Goal: Task Accomplishment & Management: Manage account settings

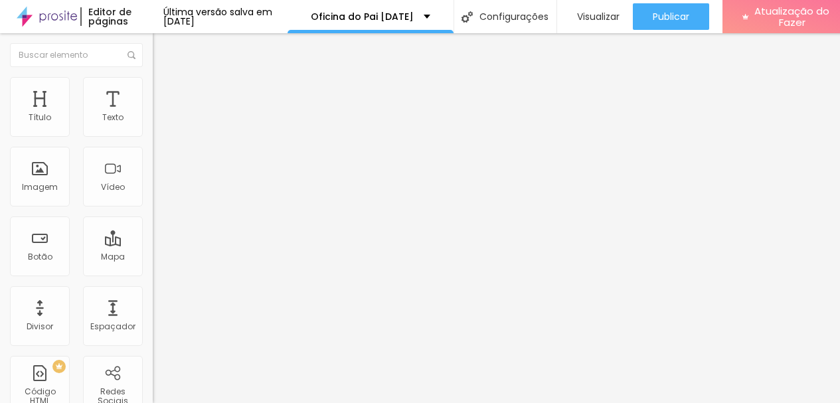
click at [153, 83] on img at bounding box center [159, 83] width 12 height 12
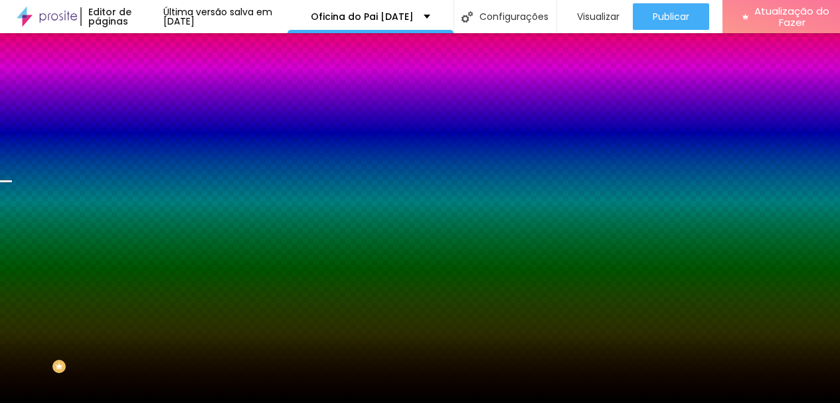
click at [161, 122] on font "Trocar imagem" at bounding box center [193, 116] width 64 height 11
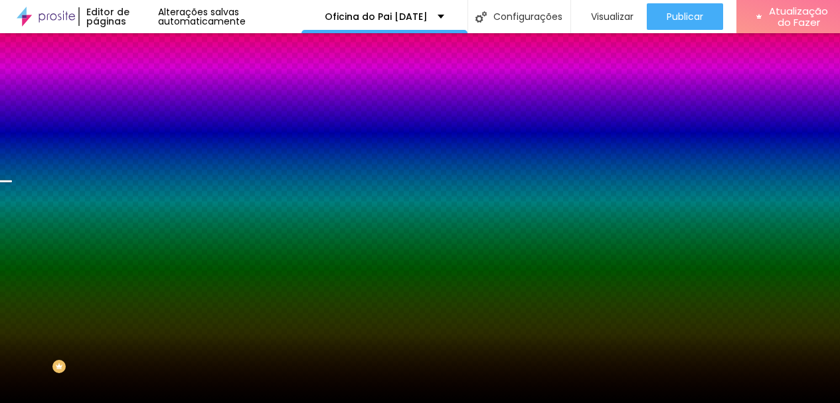
click at [161, 122] on font "Trocar imagem" at bounding box center [193, 116] width 64 height 11
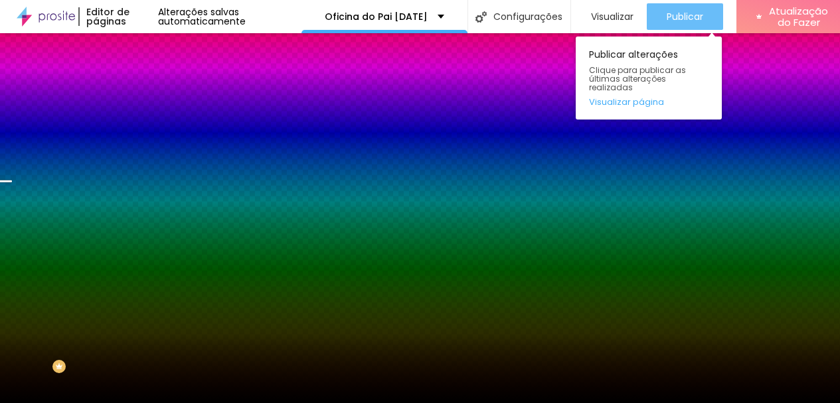
click at [653, 25] on button "Publicar" at bounding box center [684, 16] width 76 height 27
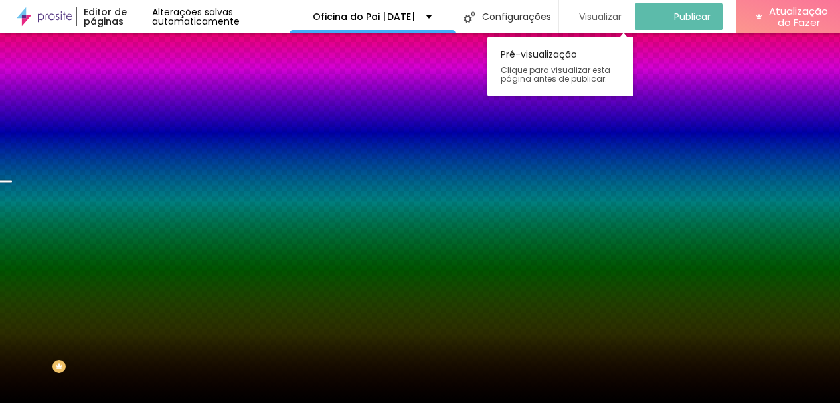
click at [619, 17] on font "Visualizar" at bounding box center [600, 16] width 42 height 13
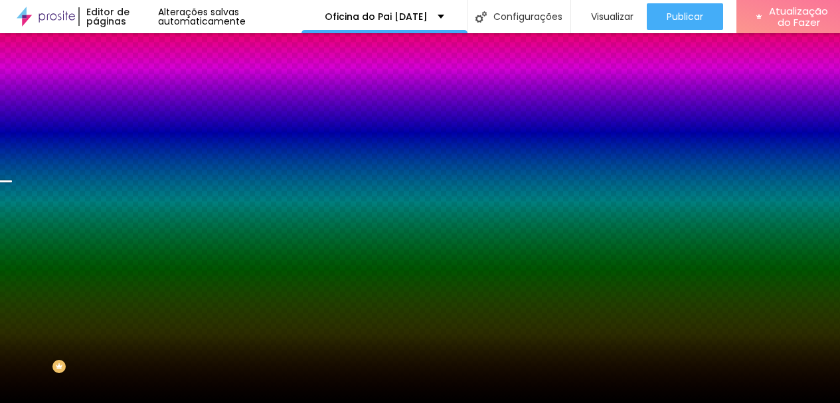
click at [161, 122] on font "Trocar imagem" at bounding box center [193, 116] width 64 height 11
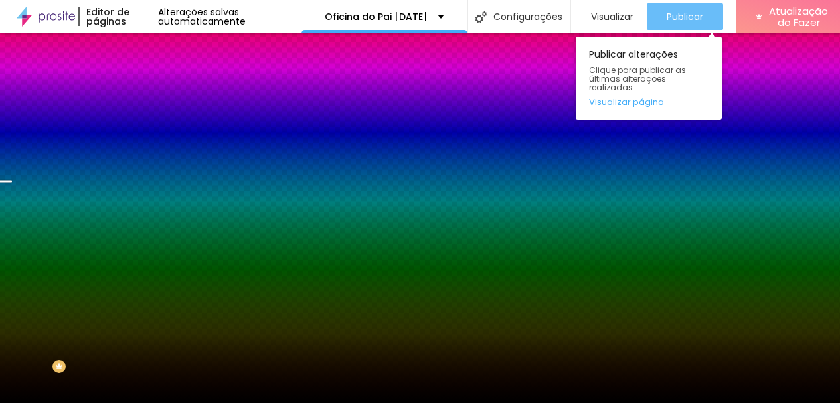
click at [677, 22] on font "Publicar" at bounding box center [684, 16] width 37 height 13
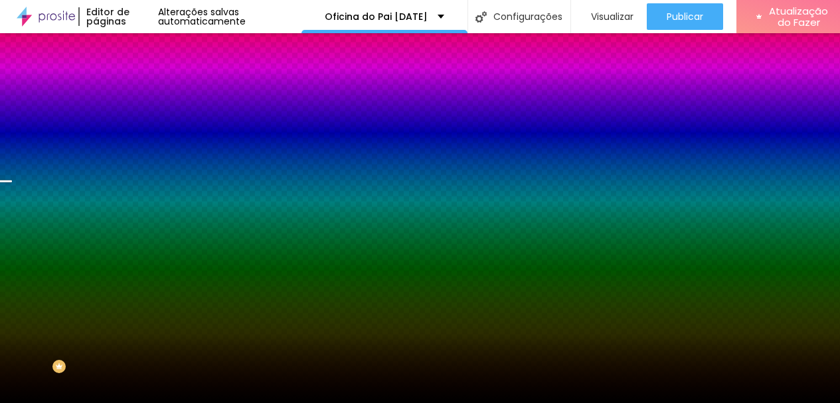
click at [161, 122] on font "Trocar imagem" at bounding box center [193, 116] width 64 height 11
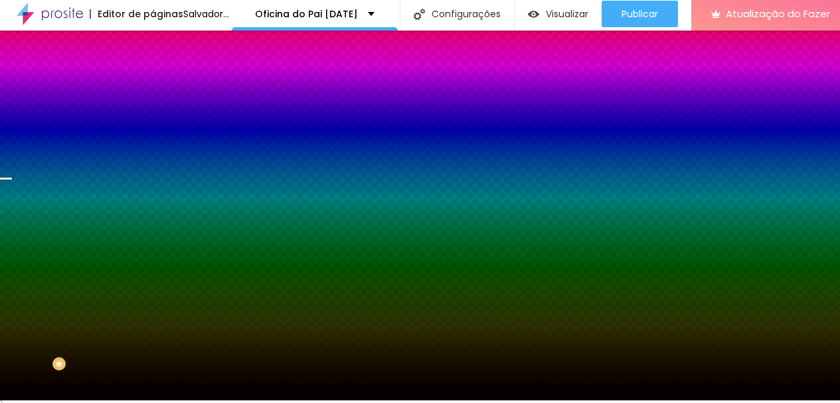
scroll to position [10, 0]
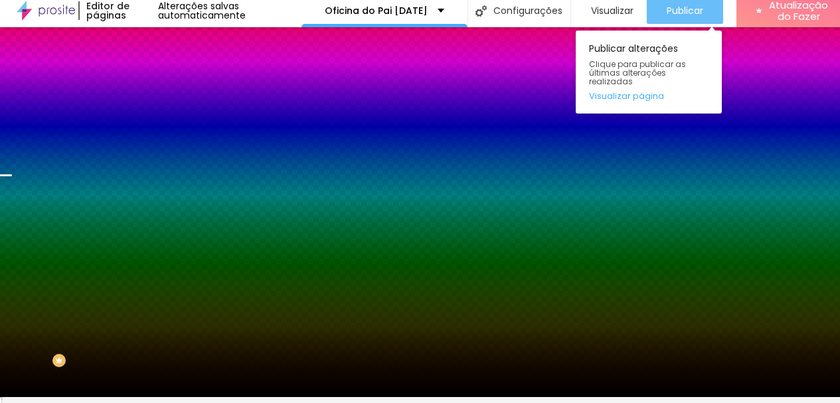
click at [699, 8] on font "Publicar" at bounding box center [684, 10] width 37 height 13
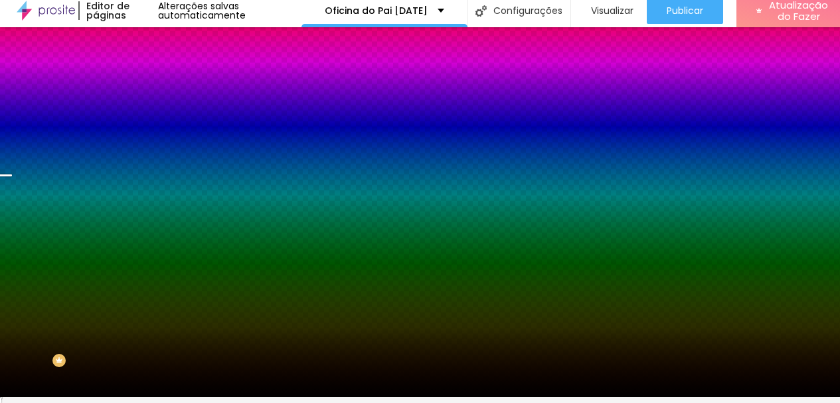
click at [153, 71] on li "Conteúdo" at bounding box center [229, 64] width 153 height 13
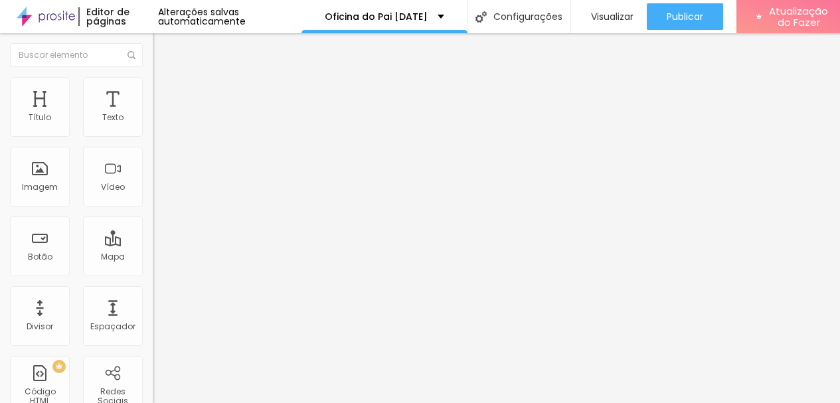
click at [153, 118] on font "Encaixotado" at bounding box center [179, 115] width 52 height 11
click at [153, 77] on li "Estilo" at bounding box center [229, 83] width 153 height 13
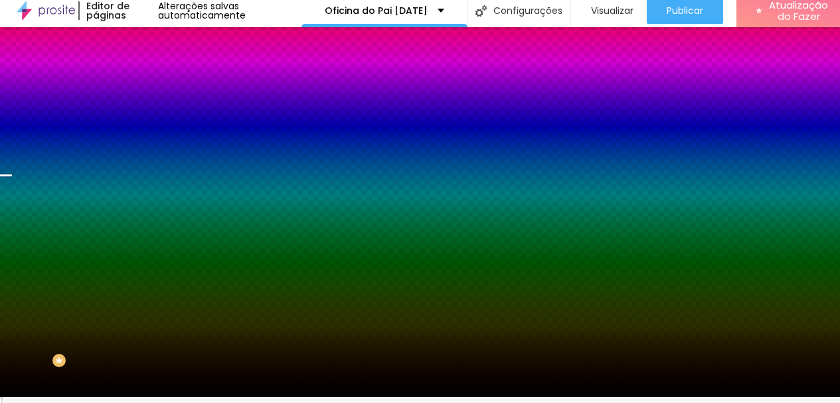
click at [153, 132] on font "Paralaxe" at bounding box center [170, 126] width 35 height 11
click at [153, 140] on font "Nenhum" at bounding box center [170, 134] width 35 height 11
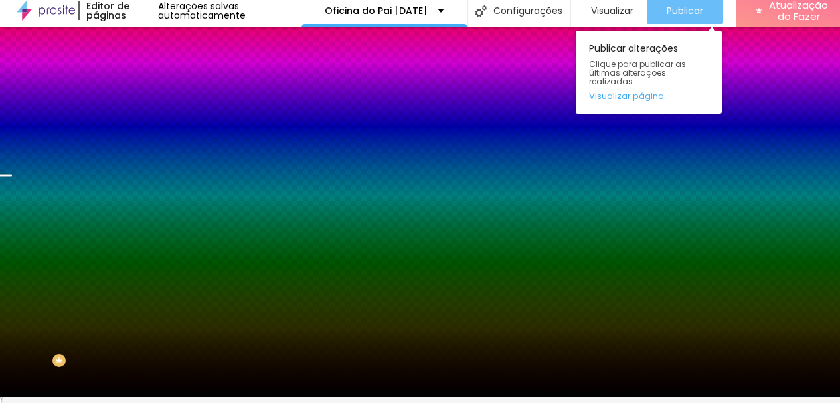
click at [692, 14] on div "Publicar" at bounding box center [684, 10] width 37 height 27
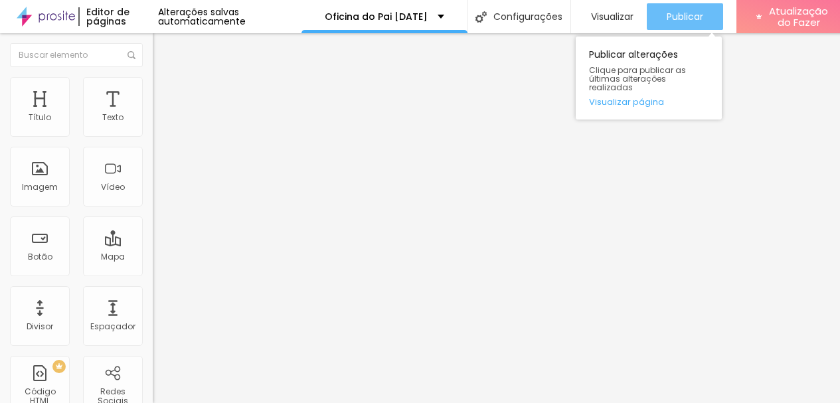
click at [700, 12] on font "Publicar" at bounding box center [684, 16] width 37 height 13
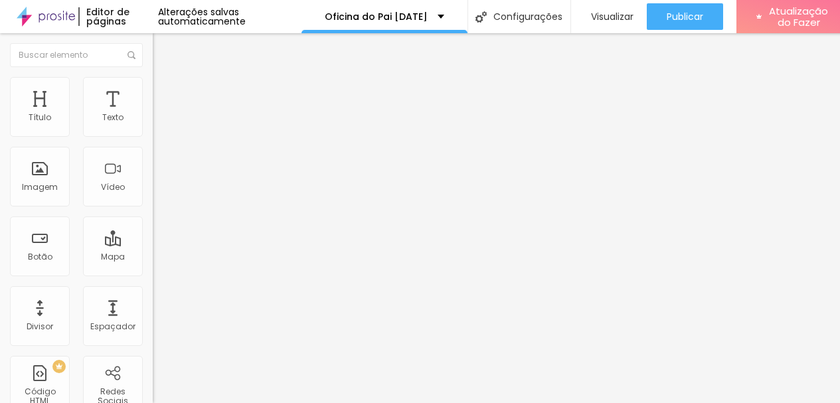
click at [153, 86] on li "Estilo" at bounding box center [229, 83] width 153 height 13
click at [153, 121] on font "Encaixotado" at bounding box center [179, 115] width 52 height 11
click at [153, 133] on div "Encaixotado Completo" at bounding box center [229, 129] width 153 height 21
click at [153, 141] on span "Completo" at bounding box center [173, 135] width 40 height 11
click at [153, 129] on font "Encaixotado" at bounding box center [179, 122] width 52 height 11
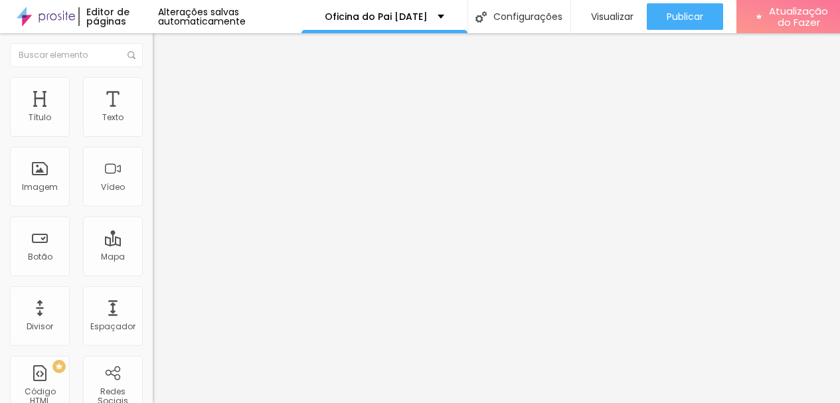
click at [153, 86] on li "Estilo" at bounding box center [229, 83] width 153 height 13
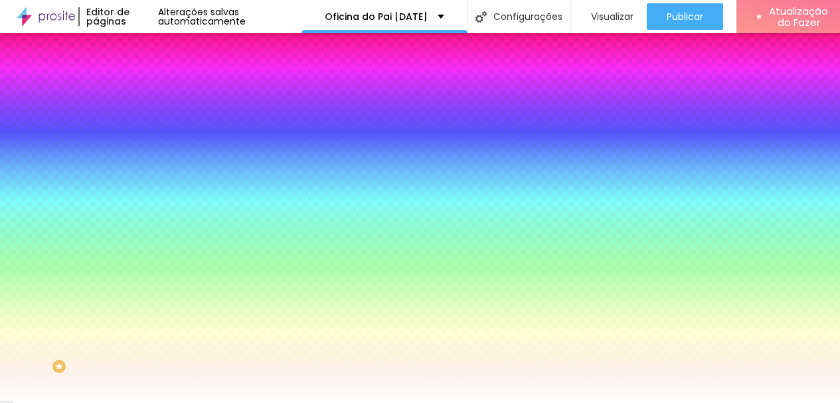
click at [165, 94] on font "Avançado" at bounding box center [187, 99] width 44 height 11
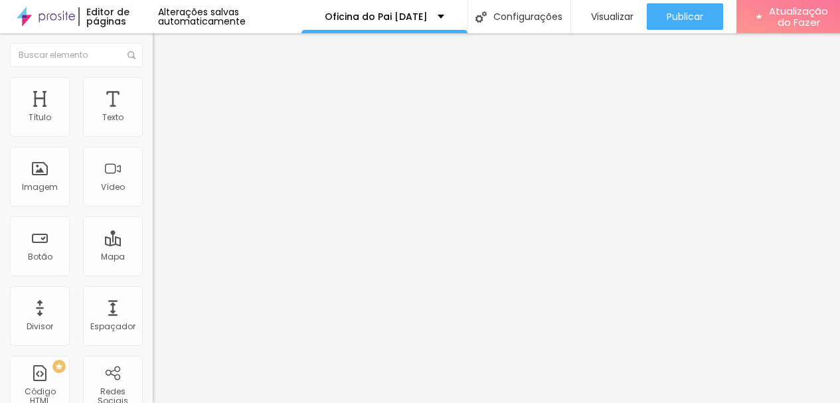
click at [153, 86] on li "Estilo" at bounding box center [229, 83] width 153 height 13
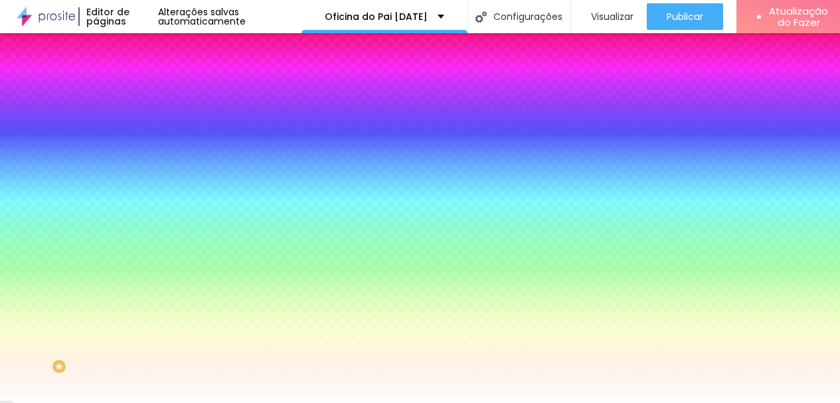
click at [153, 77] on li "Conteúdo" at bounding box center [229, 70] width 153 height 13
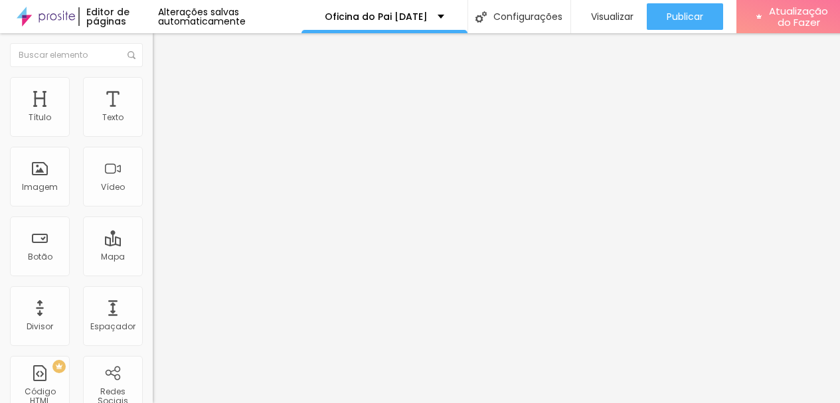
click at [153, 87] on li "Estilo" at bounding box center [229, 83] width 153 height 13
click at [153, 90] on li "Estilo" at bounding box center [229, 83] width 153 height 13
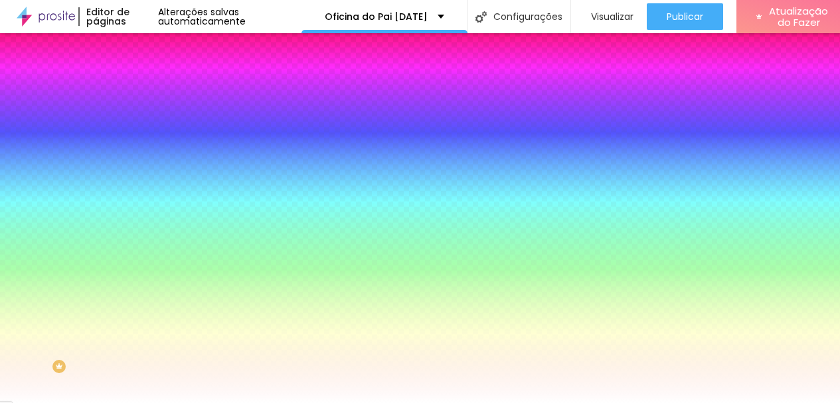
click at [153, 181] on div at bounding box center [229, 181] width 153 height 0
click at [153, 194] on input "#FFFFFF" at bounding box center [232, 187] width 159 height 13
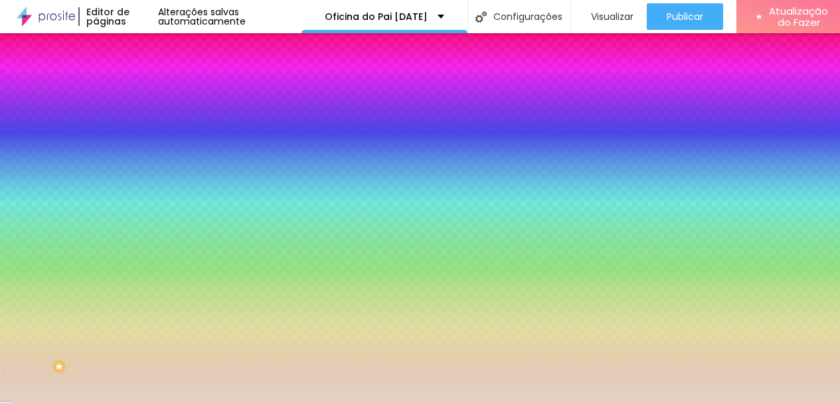
type input "#E1D4C4"
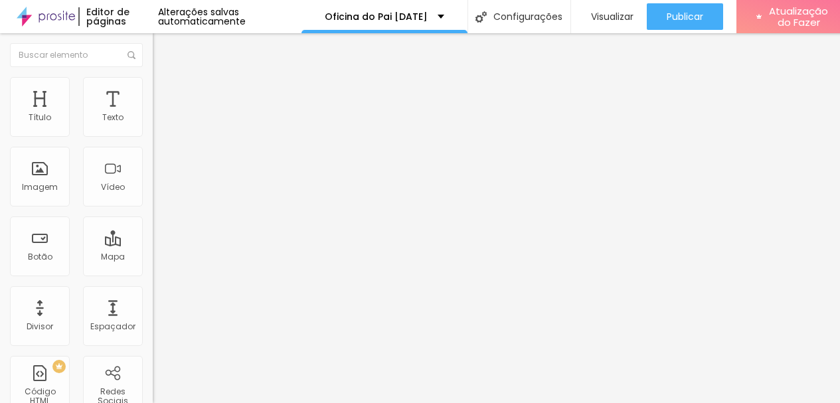
scroll to position [0, 13]
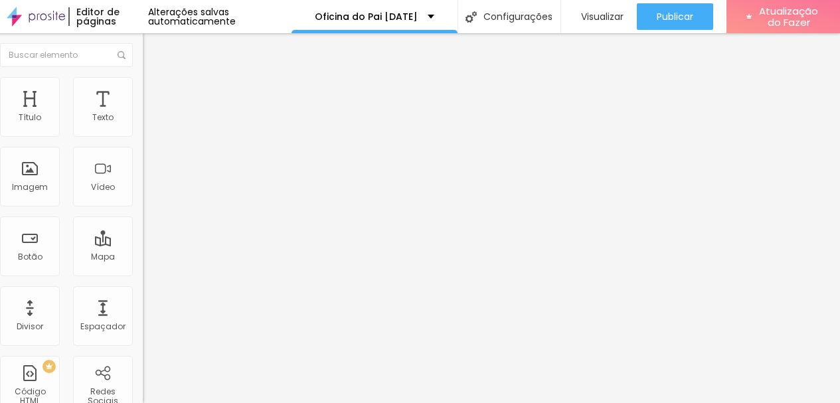
click at [143, 90] on li "Estilo" at bounding box center [219, 83] width 153 height 13
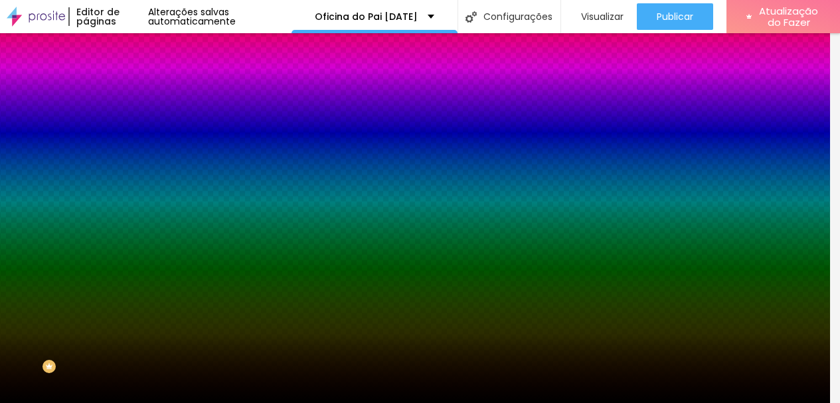
click at [143, 100] on li "Avançado" at bounding box center [219, 96] width 153 height 13
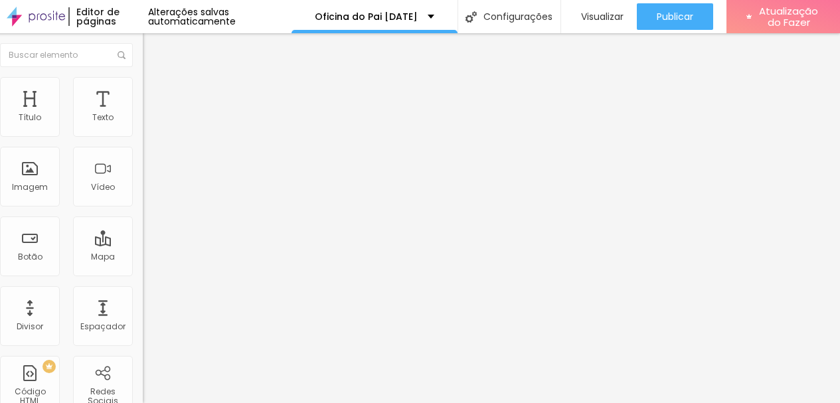
click at [155, 78] on font "Conteúdo" at bounding box center [175, 72] width 41 height 11
click at [155, 91] on font "Estilo" at bounding box center [165, 85] width 21 height 11
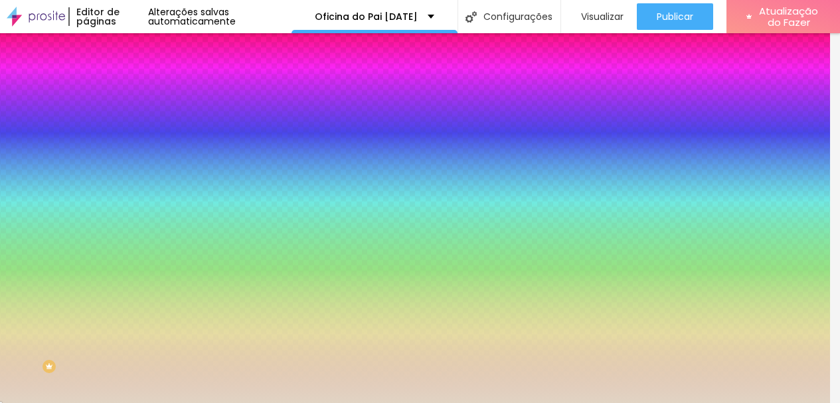
click at [143, 194] on input "#E1D4C4" at bounding box center [222, 187] width 159 height 13
paste input "F6EDD"
type input "#F6EDD"
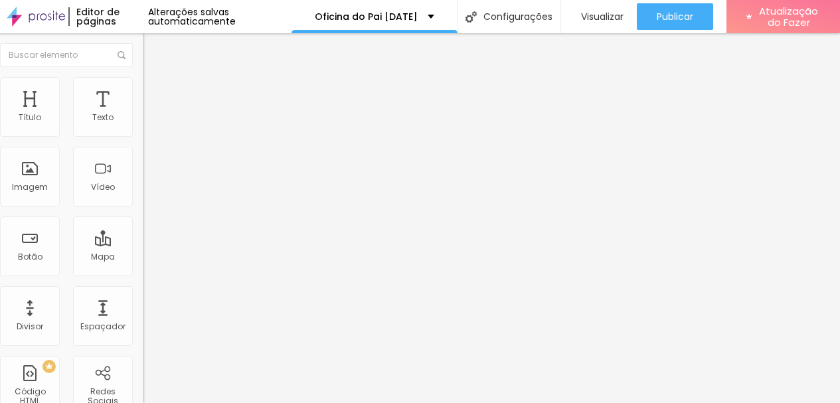
click at [143, 96] on ul "Conteúdo Estilo Avançado" at bounding box center [219, 84] width 153 height 40
click at [155, 92] on font "Estilo" at bounding box center [165, 85] width 21 height 11
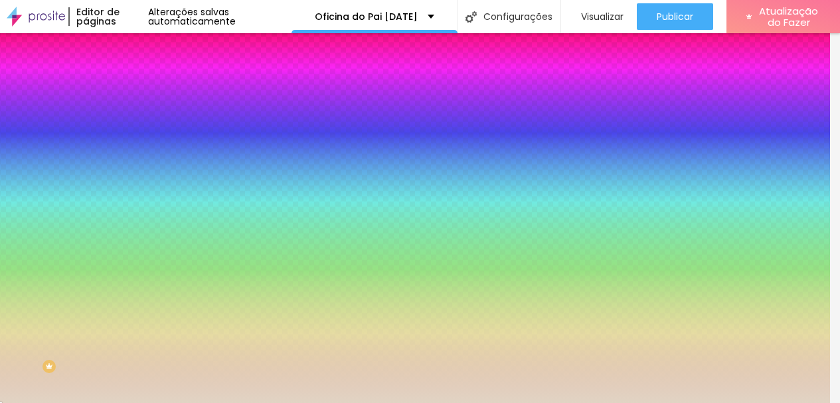
click at [143, 194] on input "#E1D4C4" at bounding box center [222, 187] width 159 height 13
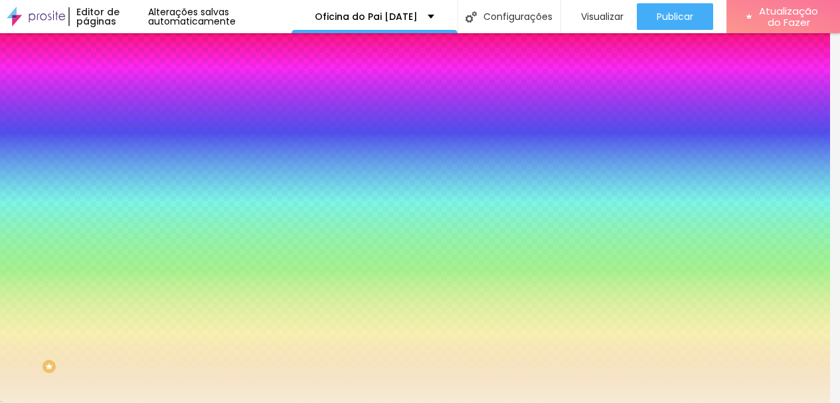
type input "#F6EDD4"
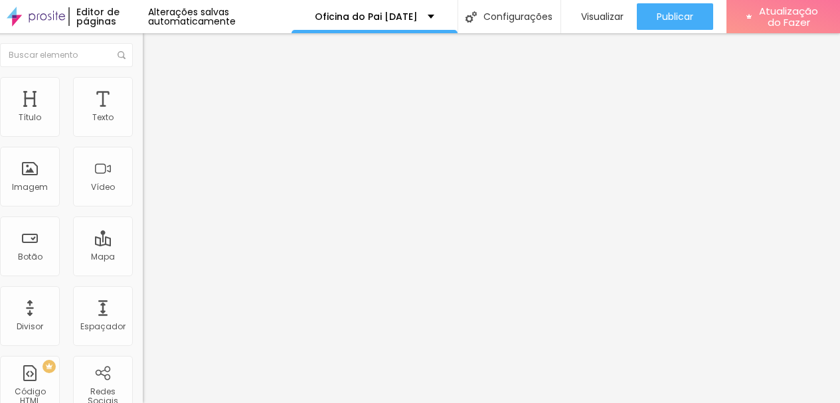
click at [153, 52] on img "button" at bounding box center [158, 48] width 11 height 11
click at [143, 82] on img at bounding box center [149, 83] width 12 height 12
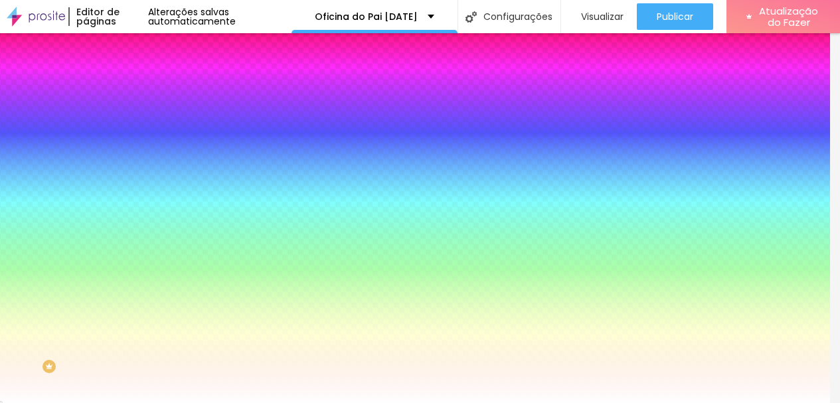
click at [143, 76] on img at bounding box center [149, 70] width 12 height 12
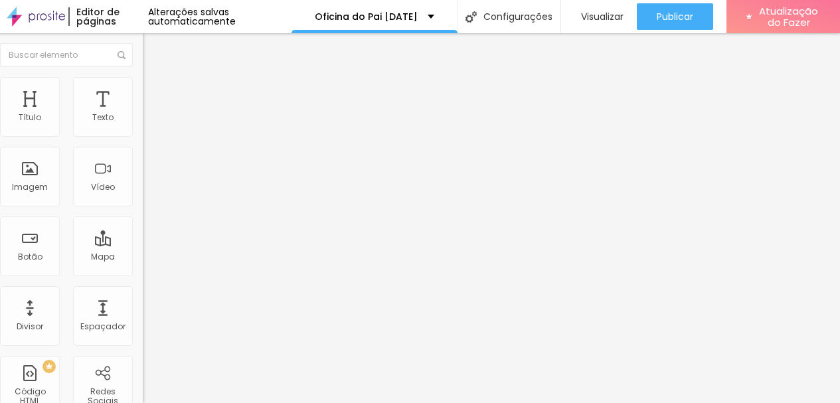
click at [143, 86] on li "Estilo" at bounding box center [219, 83] width 153 height 13
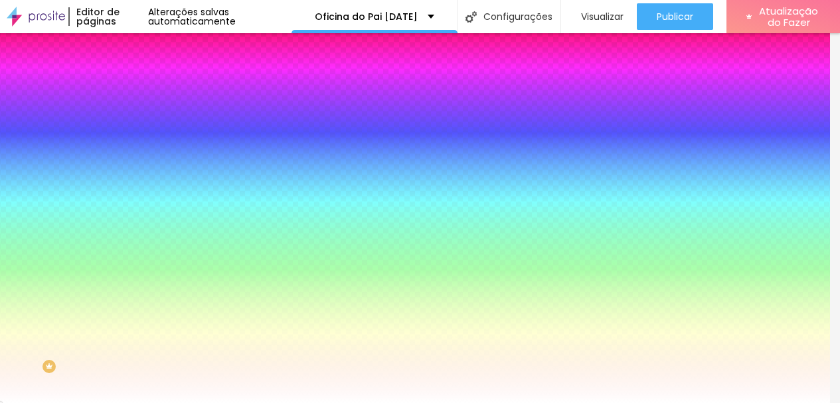
click at [143, 90] on li "Avançado" at bounding box center [219, 96] width 153 height 13
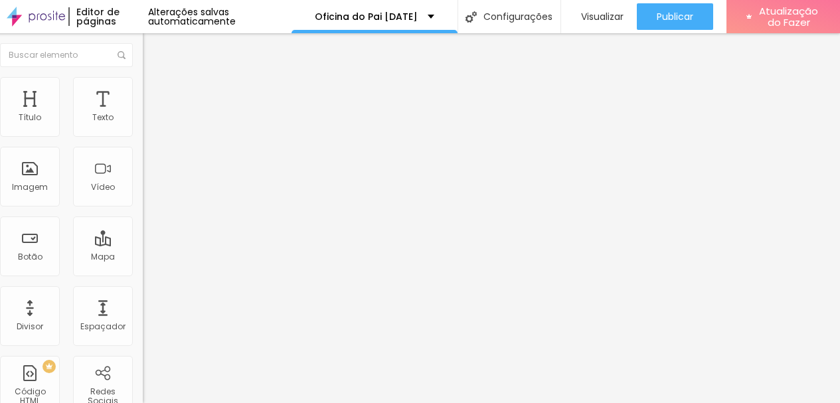
click at [143, 88] on li "Estilo" at bounding box center [219, 83] width 153 height 13
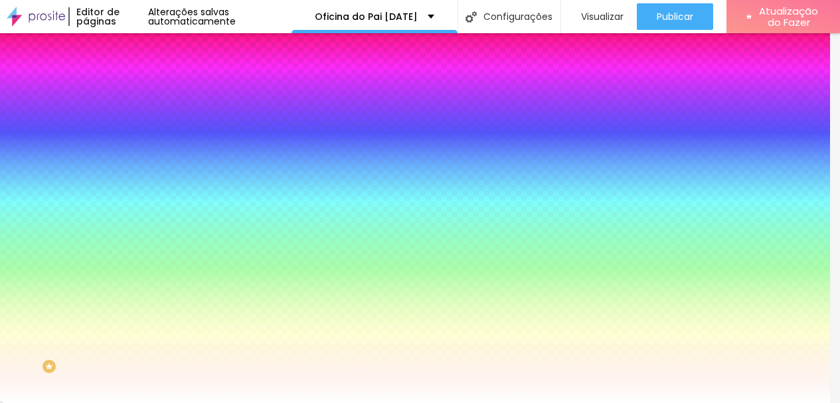
click at [143, 77] on li "Conteúdo" at bounding box center [219, 70] width 153 height 13
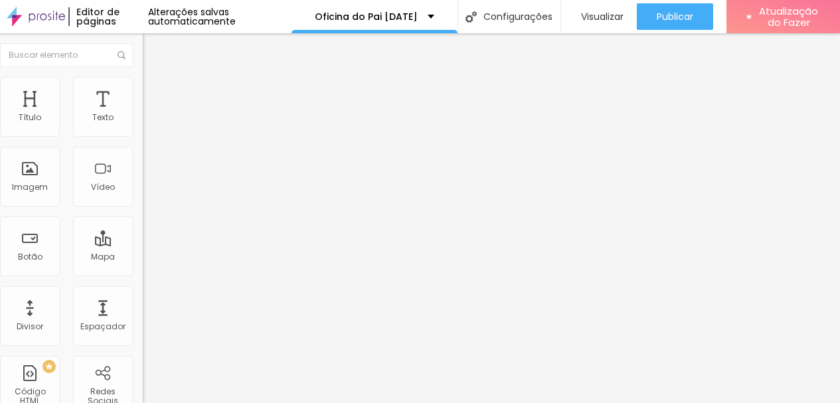
click at [143, 77] on li "Conteúdo" at bounding box center [219, 70] width 153 height 13
click at [151, 114] on font "Adicionar imagem" at bounding box center [190, 108] width 78 height 11
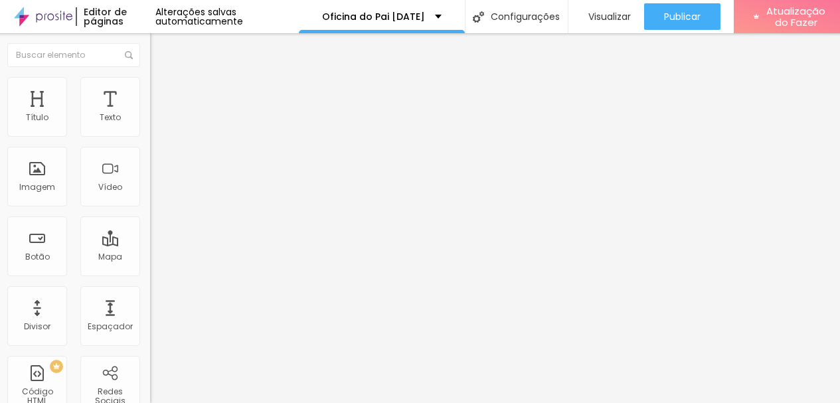
click at [150, 208] on font "Original" at bounding box center [166, 201] width 32 height 11
click at [150, 216] on font "Cinema" at bounding box center [166, 209] width 33 height 11
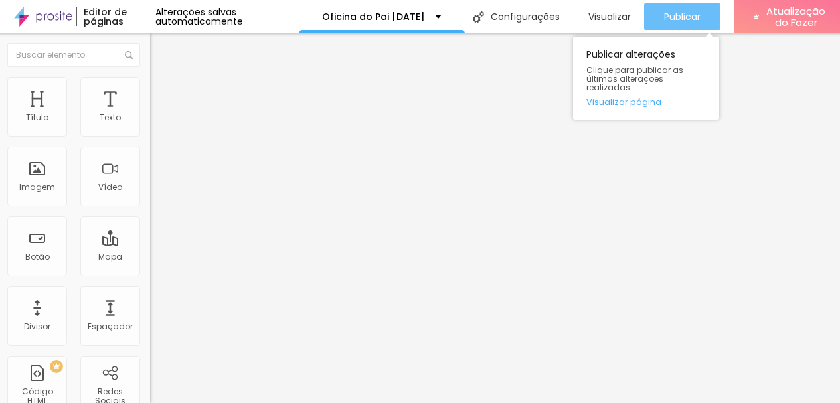
click at [668, 17] on font "Publicar" at bounding box center [682, 16] width 37 height 13
click at [676, 26] on div "Publicar" at bounding box center [682, 16] width 37 height 27
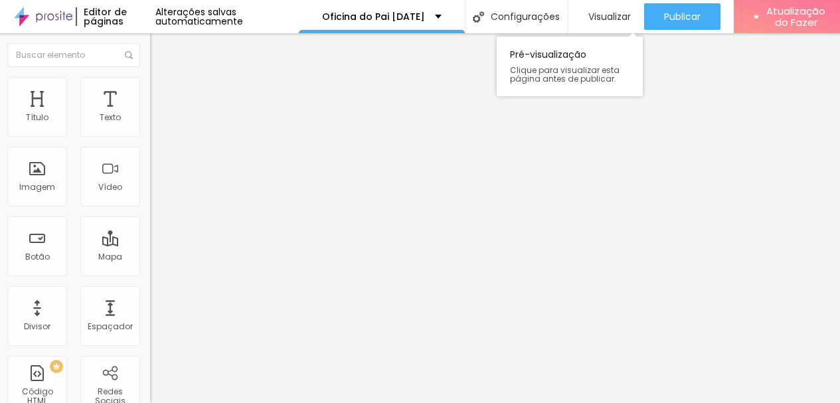
scroll to position [10, 3]
click at [160, 43] on img "button" at bounding box center [165, 48] width 11 height 11
click at [158, 114] on font "Adicionar imagem" at bounding box center [197, 108] width 78 height 11
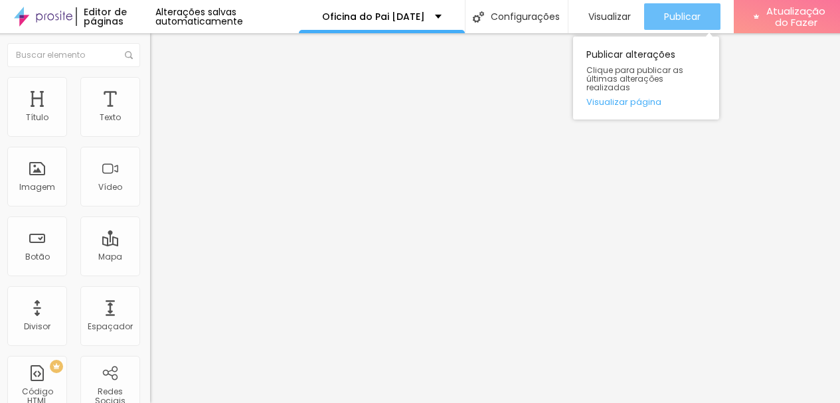
click at [692, 22] on font "Publicar" at bounding box center [682, 16] width 37 height 13
click at [671, 15] on font "Publicar" at bounding box center [682, 16] width 37 height 13
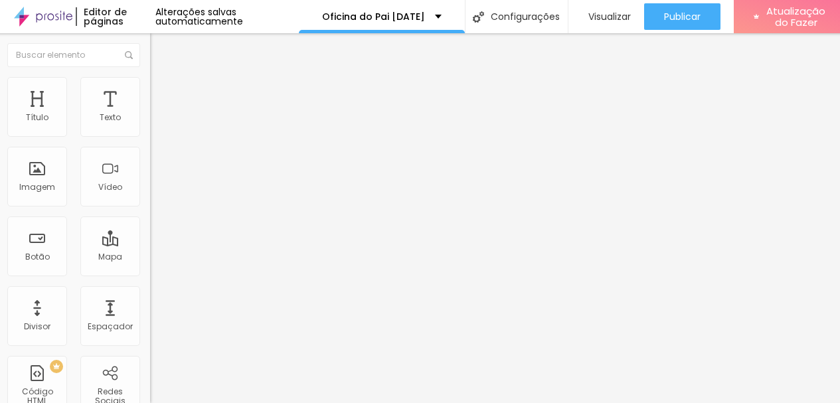
click at [160, 48] on img "button" at bounding box center [165, 48] width 11 height 11
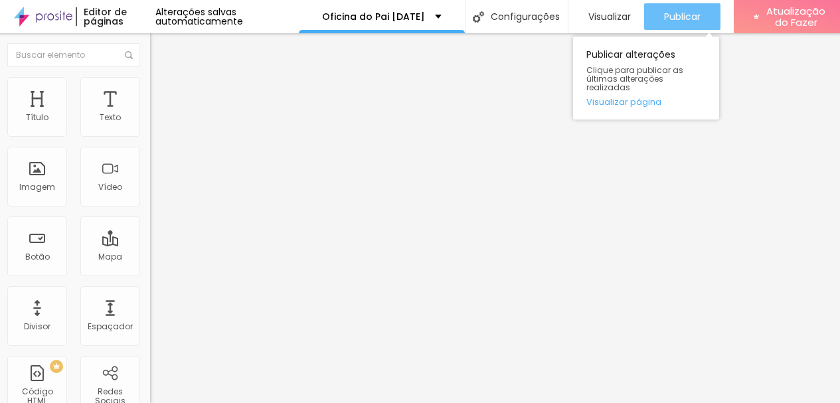
click at [688, 3] on div "Publicar" at bounding box center [682, 16] width 37 height 27
click at [700, 29] on div "Publicar" at bounding box center [682, 16] width 37 height 27
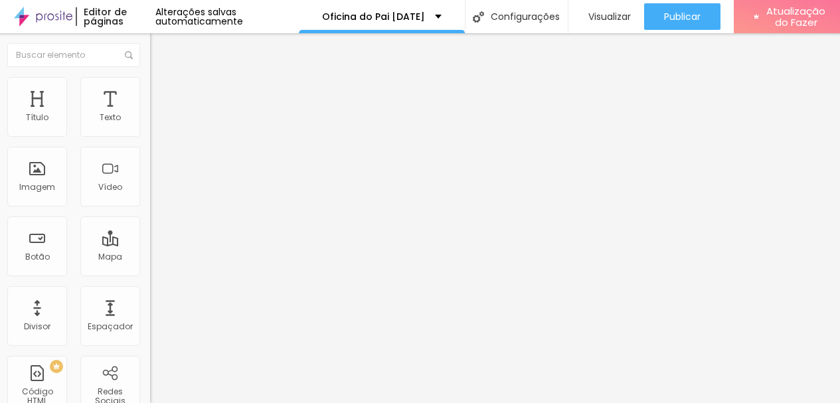
click at [162, 92] on font "Estilo" at bounding box center [172, 85] width 21 height 11
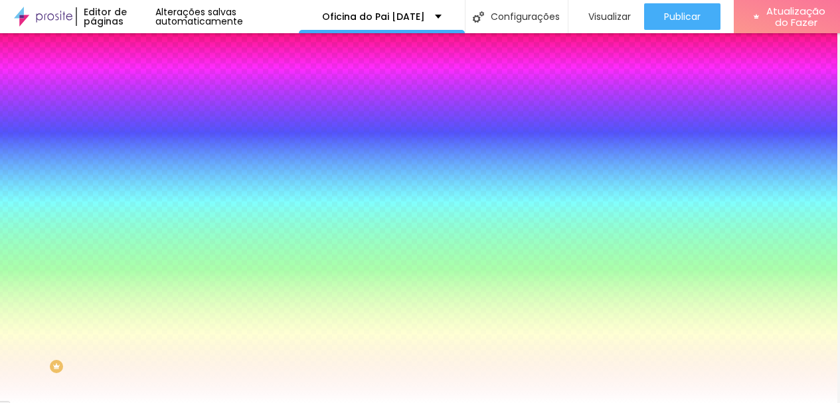
click at [150, 134] on input "#FFFFFF" at bounding box center [229, 133] width 159 height 13
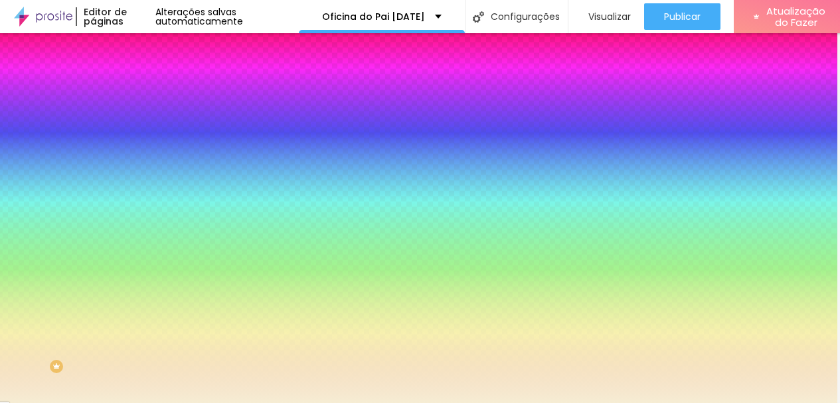
type input "#F6EDD4"
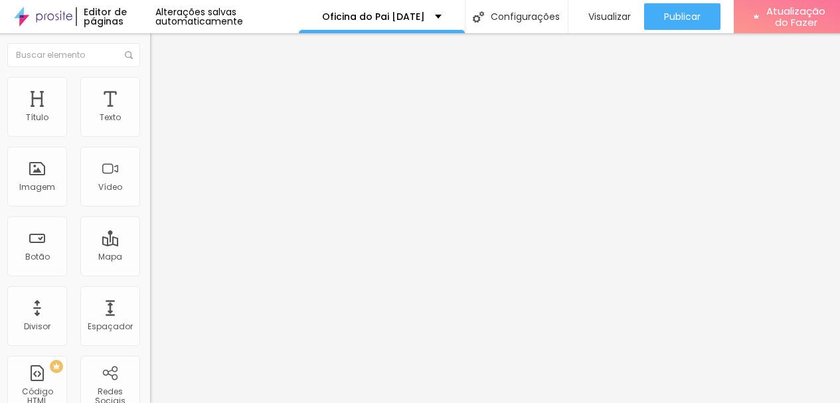
click at [150, 86] on li "Estilo" at bounding box center [226, 83] width 153 height 13
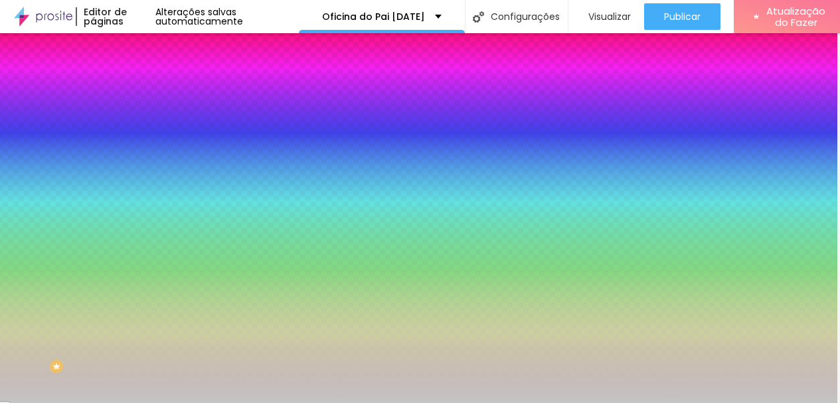
click at [150, 131] on input "#C4C4C4" at bounding box center [229, 133] width 159 height 13
drag, startPoint x: 108, startPoint y: 135, endPoint x: 143, endPoint y: 132, distance: 35.3
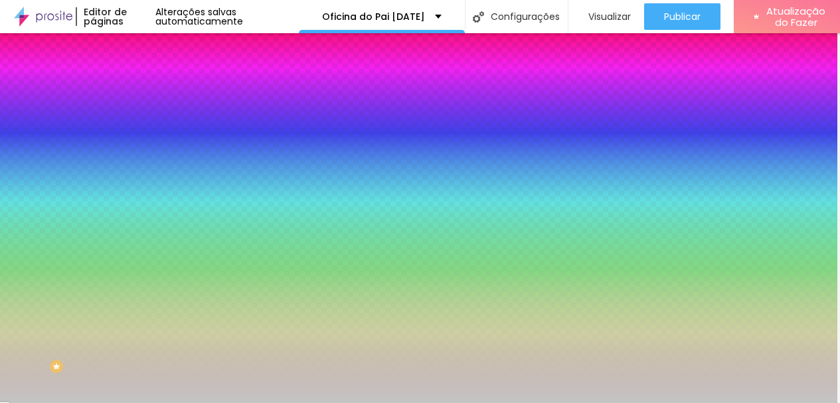
click at [150, 132] on div "Cor Voltar ao padrão #C4C4C4 Tamanho 76 % Peso 1" at bounding box center [226, 156] width 153 height 104
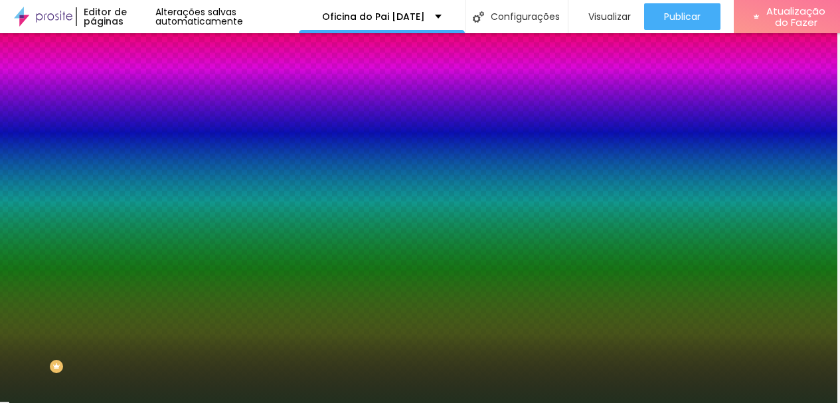
type input "#22301F"
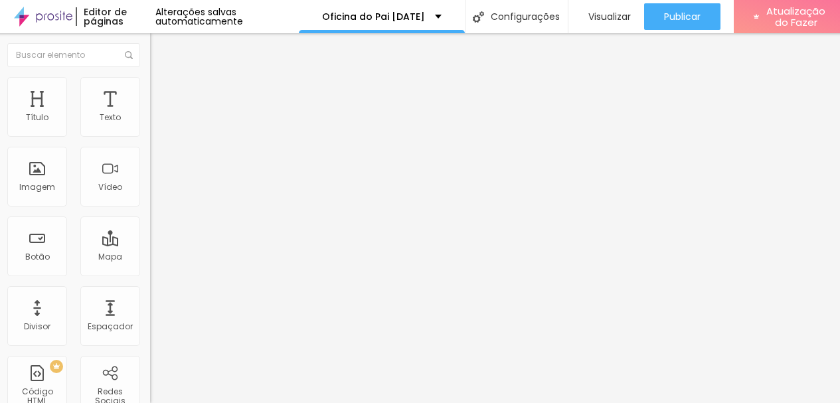
type input "17"
type input "18"
type input "19"
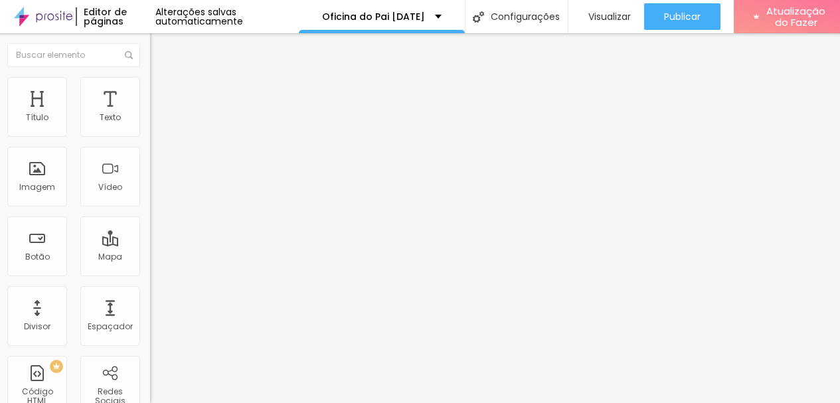
type input "19"
type input "20"
type input "21"
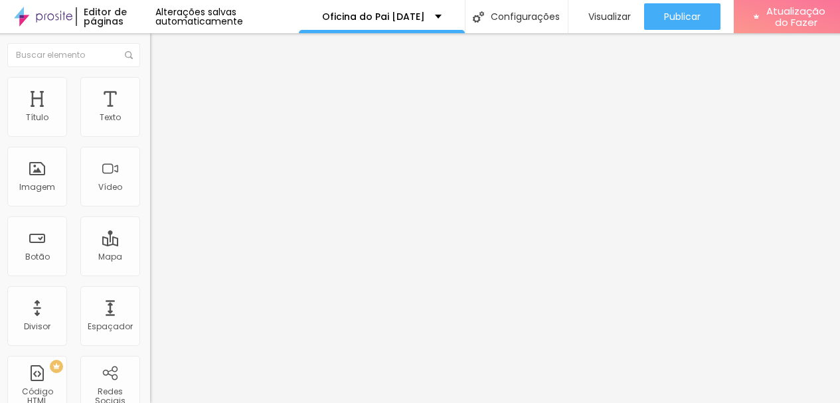
type input "23"
type input "24"
type input "25"
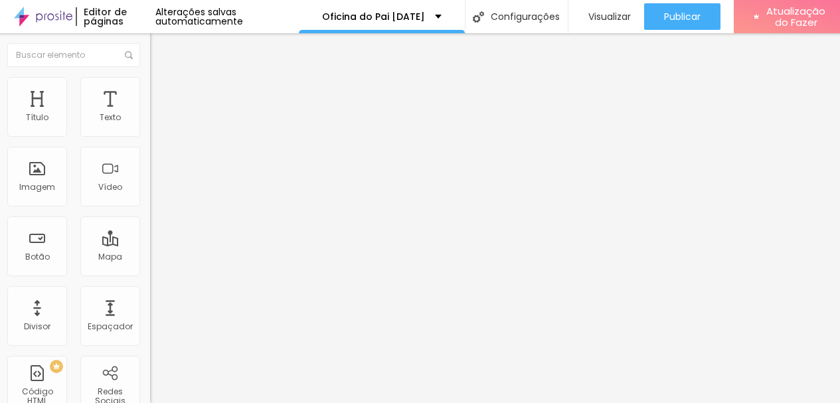
type input "25"
type input "26"
type input "27"
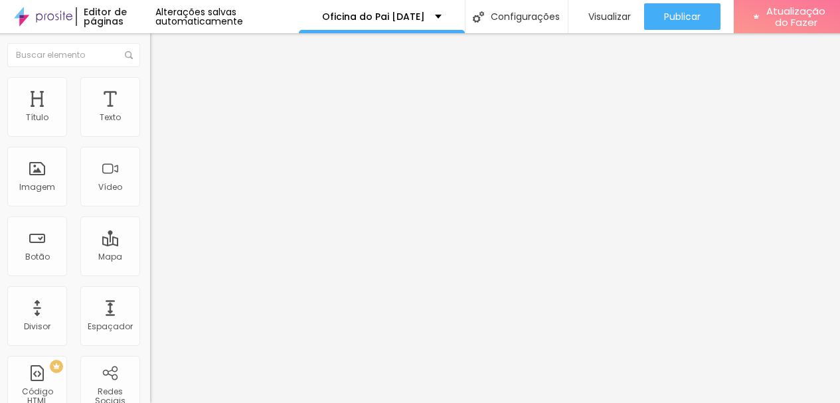
type input "28"
type input "29"
type input "30"
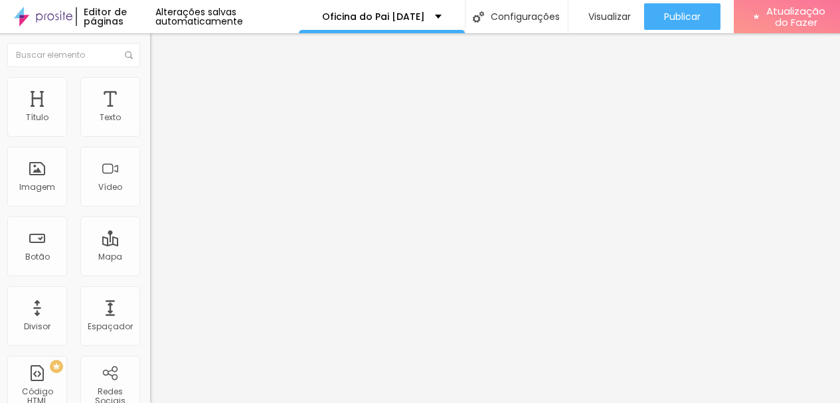
type input "30"
drag, startPoint x: 31, startPoint y: 279, endPoint x: 43, endPoint y: 277, distance: 12.7
type input "30"
click at [150, 313] on input "range" at bounding box center [193, 318] width 86 height 11
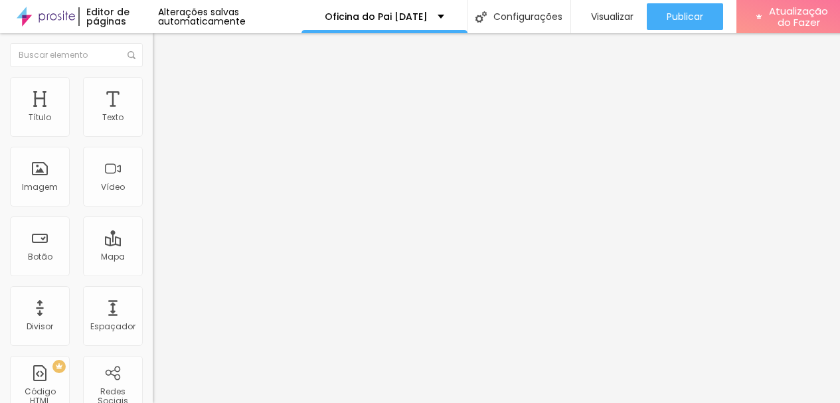
drag, startPoint x: 106, startPoint y: 149, endPoint x: 8, endPoint y: 144, distance: 97.7
click at [153, 144] on div "Texto Solicite um orçamento Alinhamento Tamanho Normal Pequeno Normal Grande Li…" at bounding box center [229, 200] width 153 height 193
type input "Quero Reservar meu Horário"
click at [163, 49] on img "button" at bounding box center [168, 48] width 11 height 11
click at [153, 84] on li "Estilo" at bounding box center [229, 83] width 153 height 13
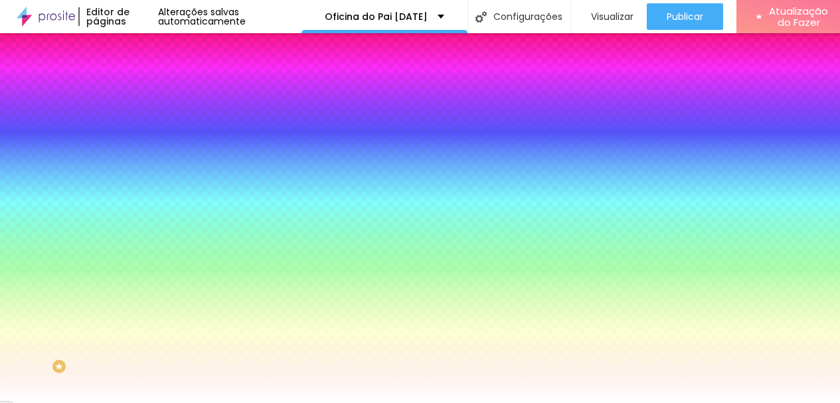
click at [153, 135] on input "#FFFFFF" at bounding box center [232, 133] width 159 height 13
type input "#22301F"
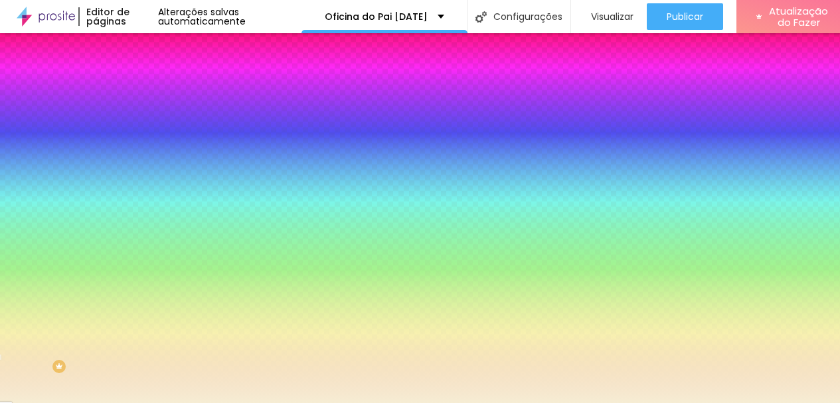
type input "#F6EDD4"
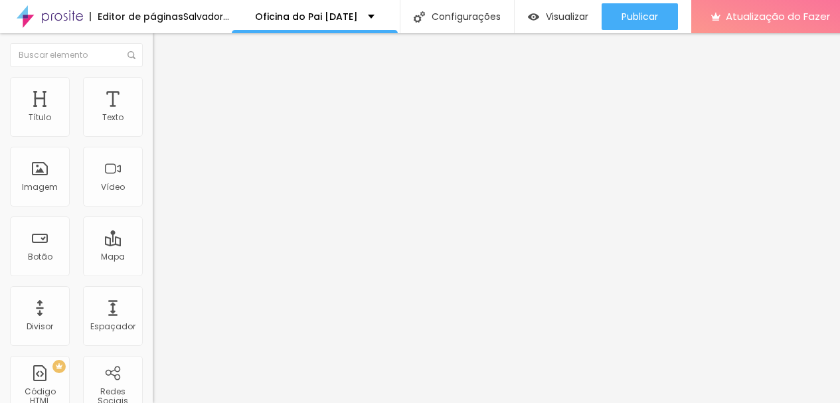
click at [161, 114] on font "Trocar imagem" at bounding box center [193, 108] width 64 height 11
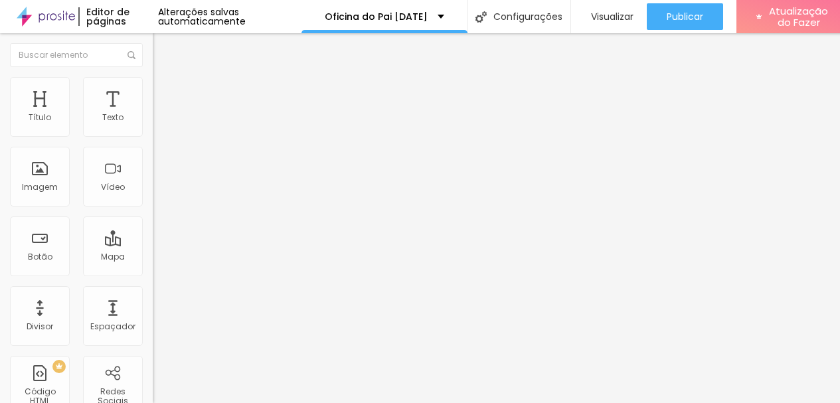
click at [161, 114] on font "Trocar imagem" at bounding box center [193, 108] width 64 height 11
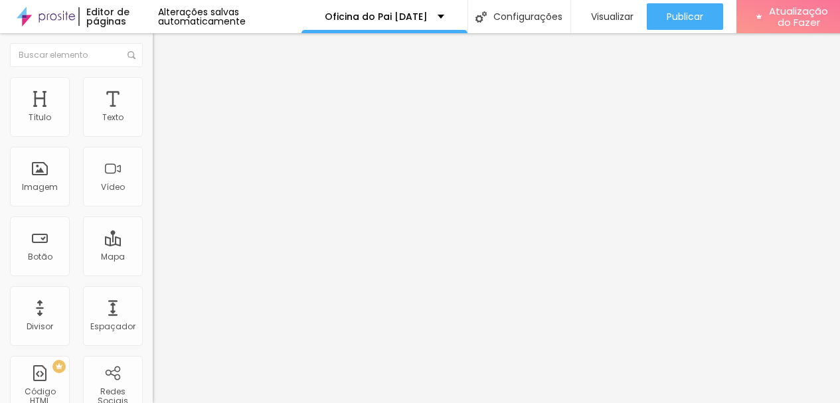
click at [165, 92] on font "Estilo" at bounding box center [175, 85] width 21 height 11
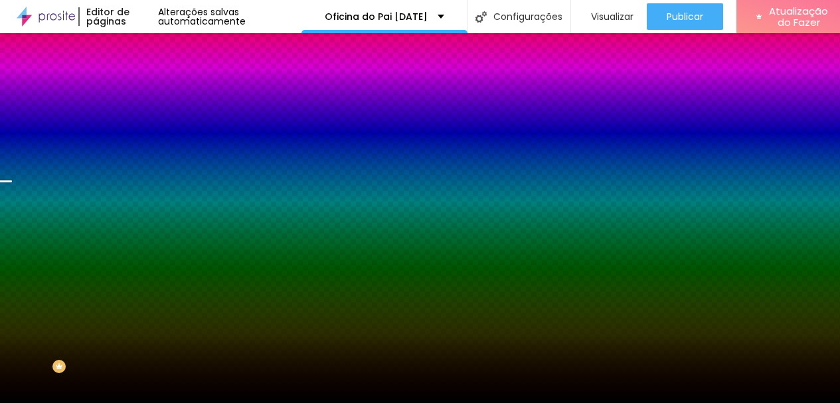
click at [161, 122] on font "Trocar imagem" at bounding box center [193, 116] width 64 height 11
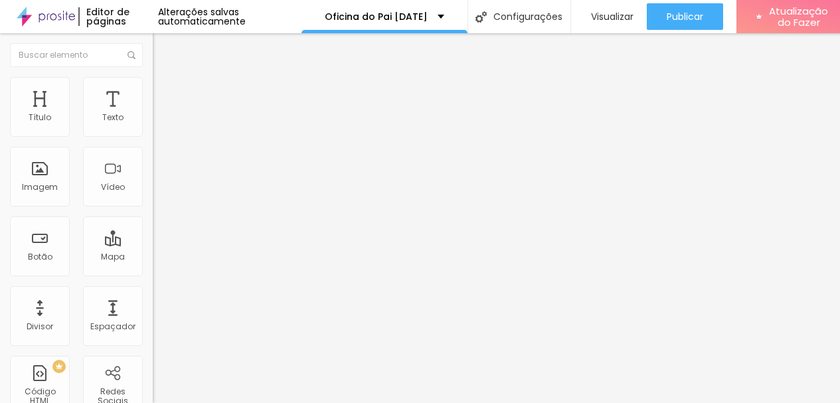
click at [161, 114] on font "Trocar imagem" at bounding box center [193, 108] width 64 height 11
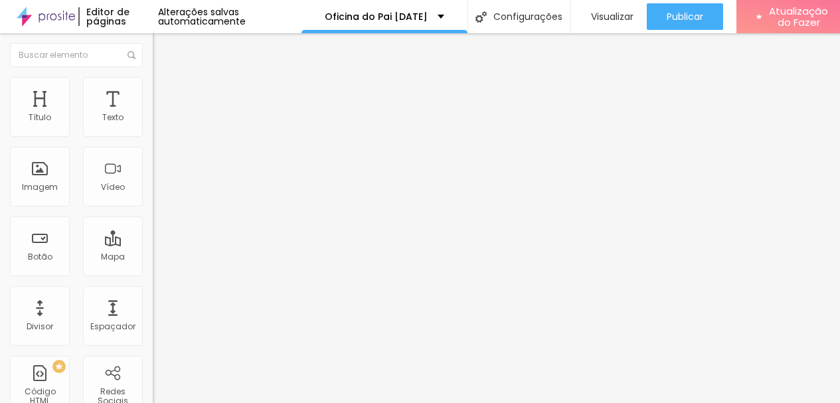
click at [153, 80] on img at bounding box center [159, 83] width 12 height 12
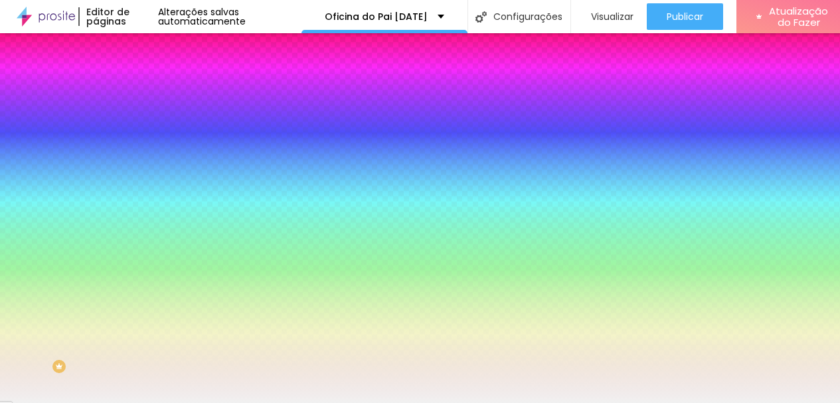
click at [153, 194] on input "#F1F1F1" at bounding box center [232, 187] width 159 height 13
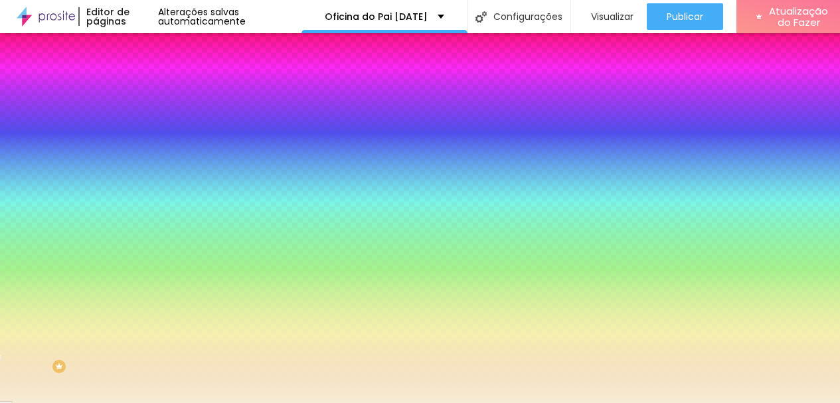
type input "#F6EDD4"
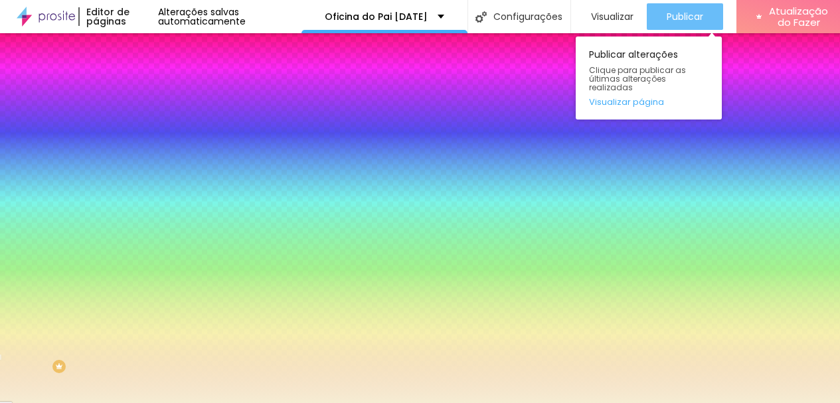
click at [668, 11] on font "Publicar" at bounding box center [684, 16] width 37 height 13
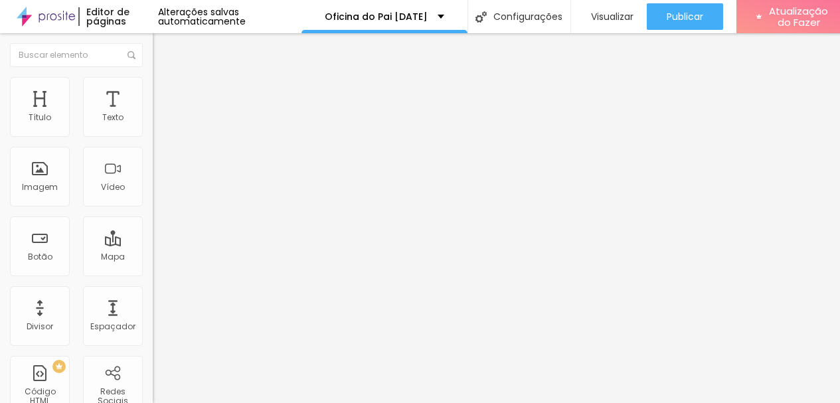
click at [153, 125] on input "Quero Reservar meu Horário" at bounding box center [232, 118] width 159 height 13
type input "Reservar meu Horário"
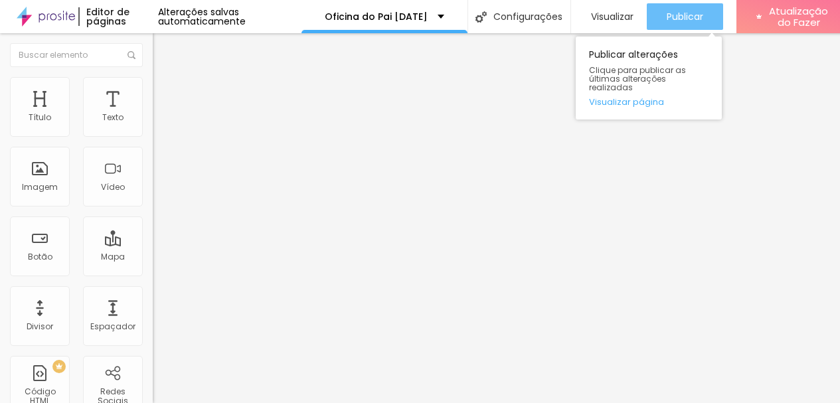
click at [680, 18] on font "Publicar" at bounding box center [684, 16] width 37 height 13
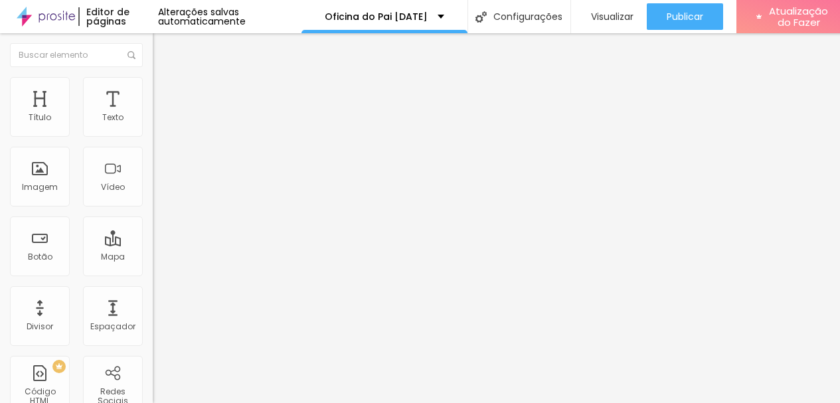
click at [153, 77] on img at bounding box center [159, 83] width 12 height 12
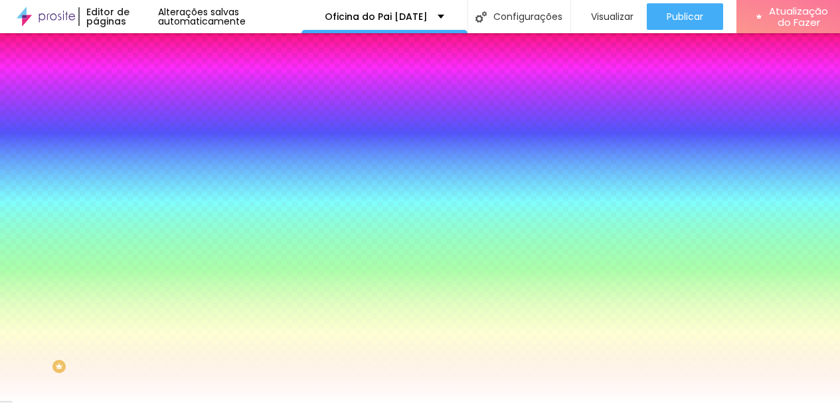
click at [153, 194] on input "#FFFFFF" at bounding box center [232, 187] width 159 height 13
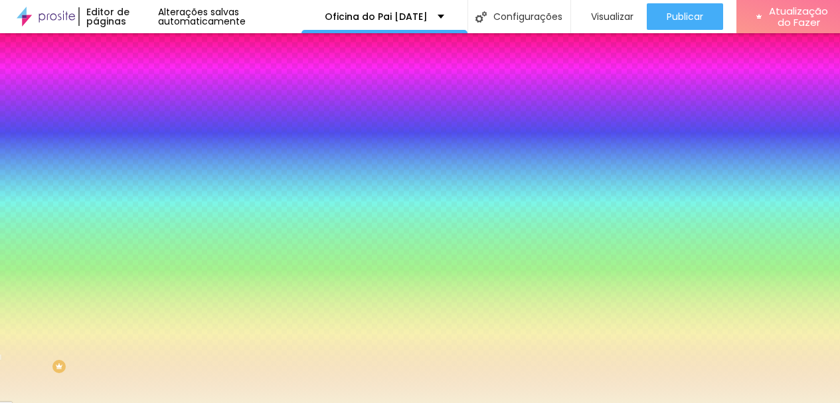
type input "#F6EDD4"
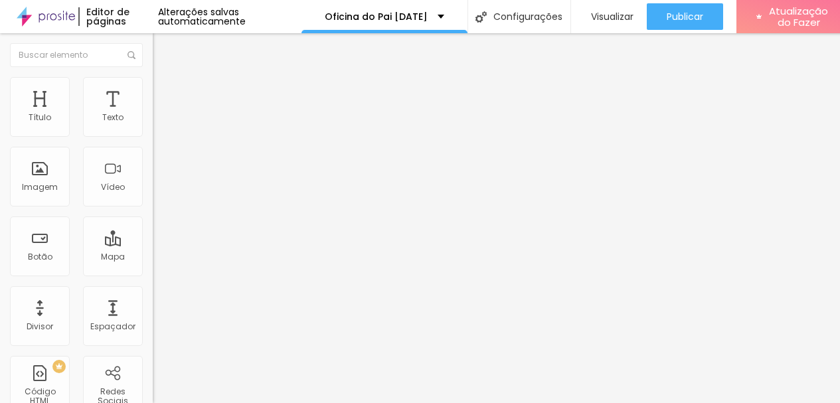
click at [165, 92] on font "Estilo" at bounding box center [175, 85] width 21 height 11
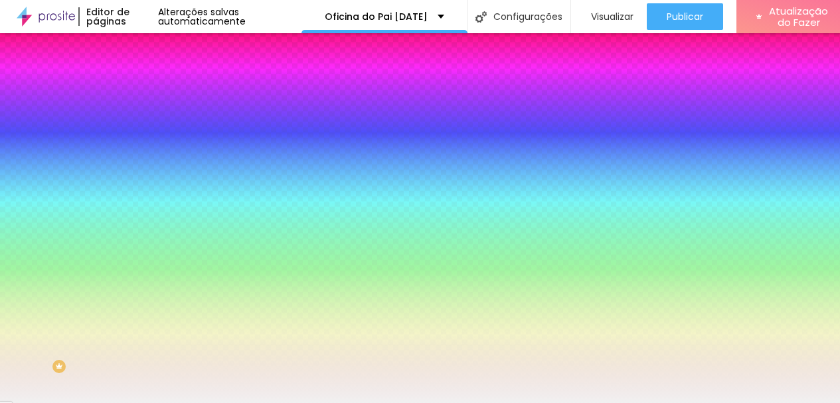
click at [153, 194] on input "#F1F1F1" at bounding box center [232, 187] width 159 height 13
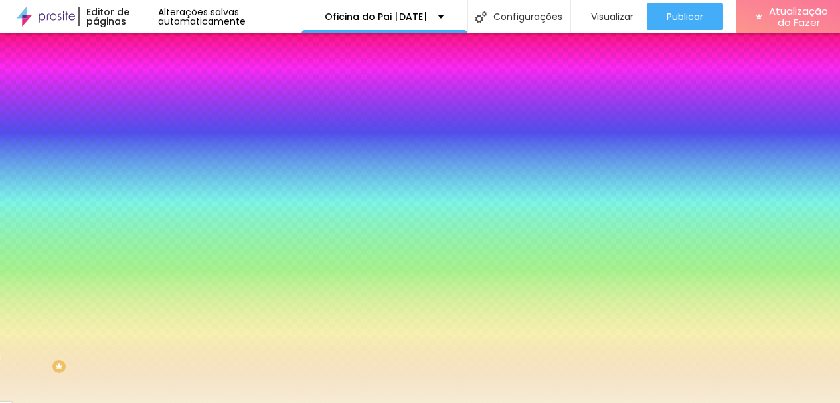
type input "#F6EDD4"
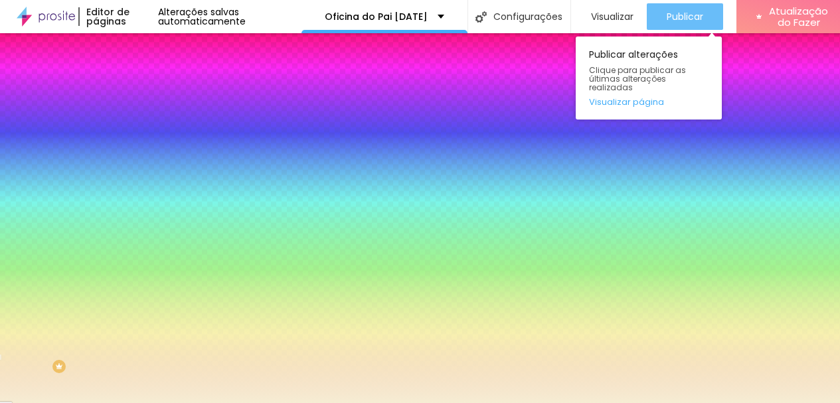
click at [676, 18] on font "Publicar" at bounding box center [684, 16] width 37 height 13
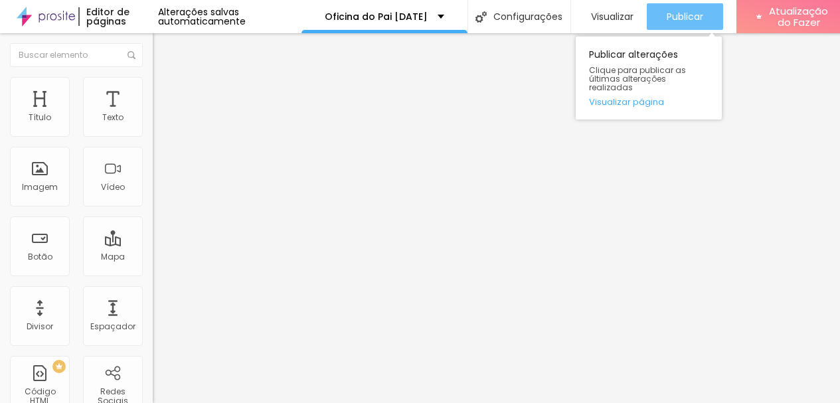
click at [668, 29] on div "Publicar" at bounding box center [684, 16] width 37 height 27
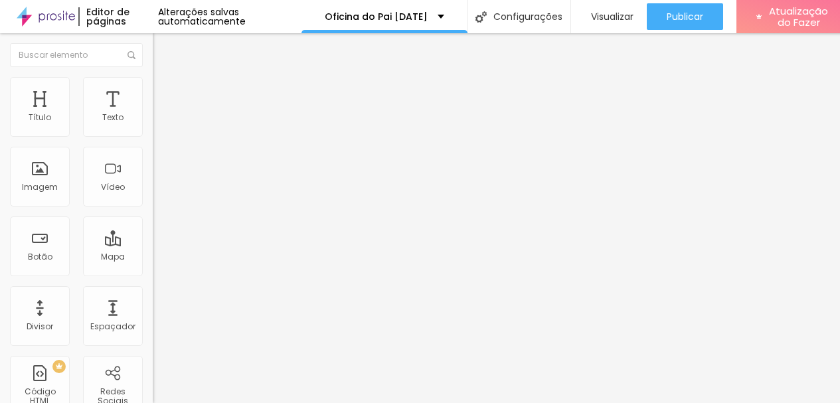
click at [161, 114] on font "Trocar imagem" at bounding box center [193, 108] width 64 height 11
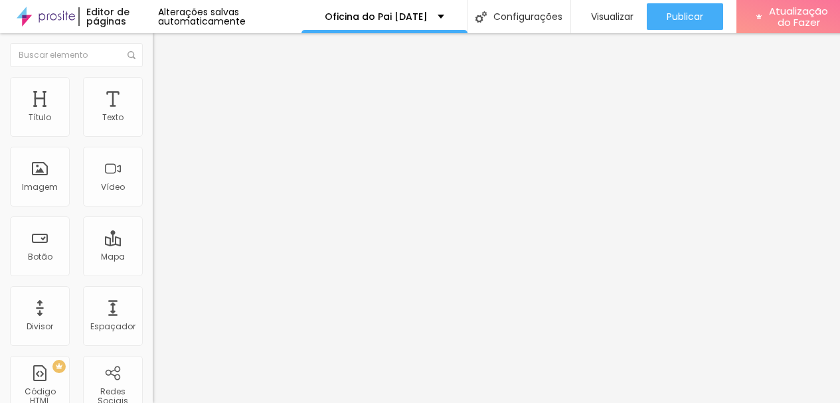
click at [153, 208] on font "1:1 Quadrado" at bounding box center [179, 201] width 52 height 11
click at [153, 244] on font "Original" at bounding box center [169, 238] width 32 height 11
click at [183, 224] on font "4:3" at bounding box center [189, 217] width 12 height 11
click at [186, 216] on font "16:9" at bounding box center [193, 209] width 15 height 11
click at [153, 236] on font "Quadrado" at bounding box center [174, 230] width 43 height 11
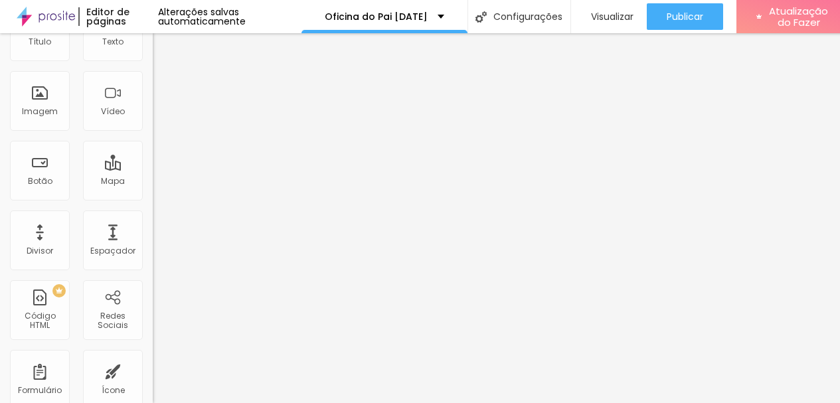
scroll to position [76, 0]
click at [153, 168] on span "Original" at bounding box center [169, 162] width 32 height 11
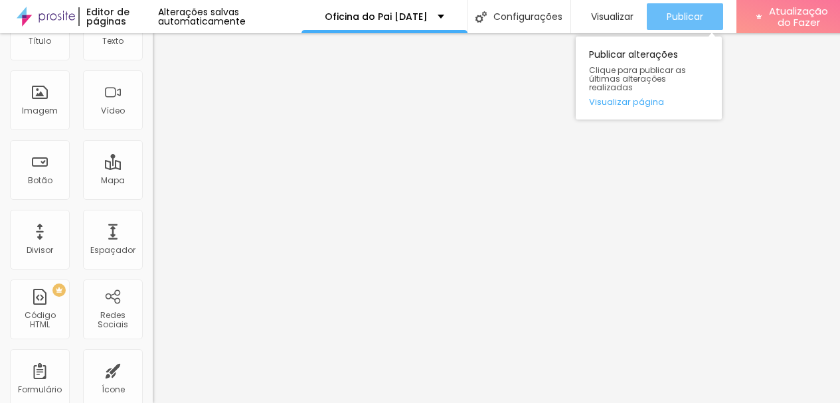
click at [685, 18] on font "Publicar" at bounding box center [684, 16] width 37 height 13
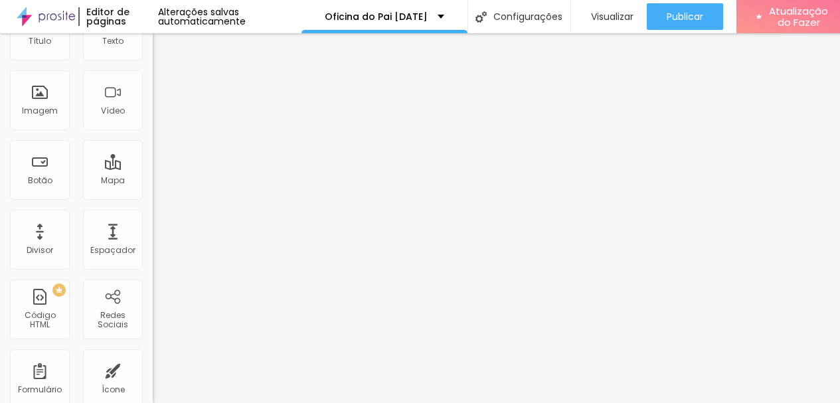
click at [161, 38] on font "Trocar imagem" at bounding box center [193, 32] width 64 height 11
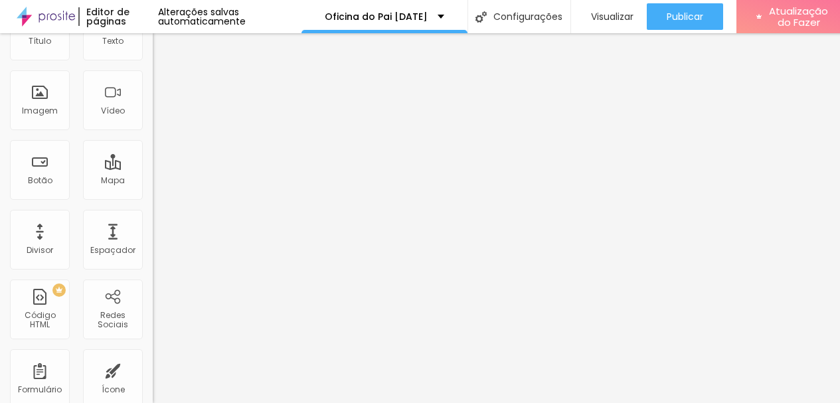
click at [183, 147] on font "4:3" at bounding box center [189, 141] width 12 height 11
click at [153, 168] on span "Original" at bounding box center [169, 162] width 32 height 11
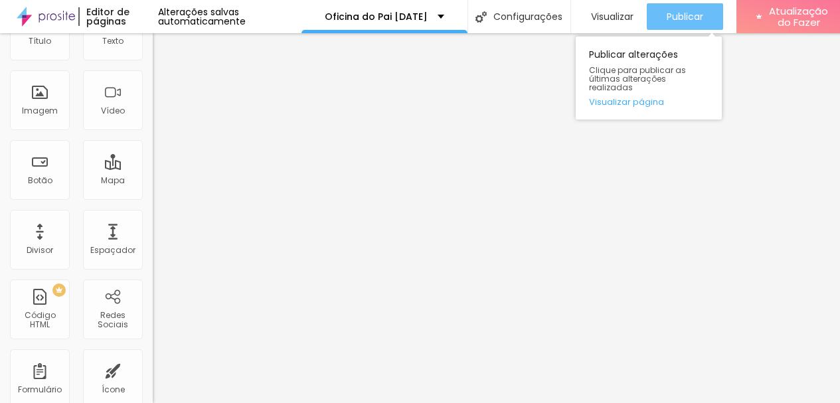
click at [696, 21] on font "Publicar" at bounding box center [684, 16] width 37 height 13
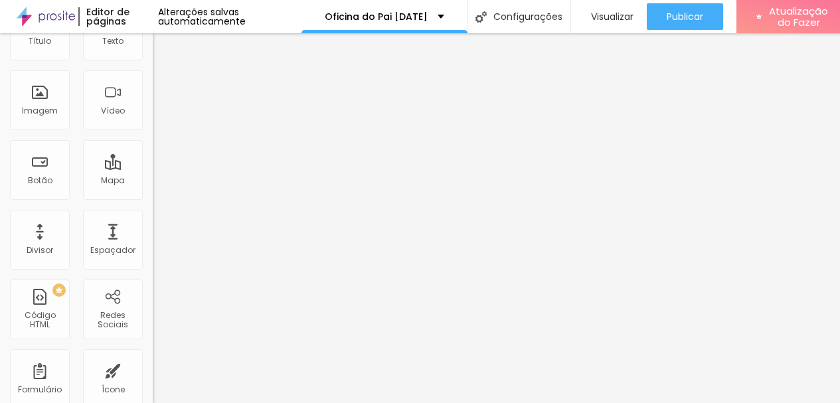
click at [161, 38] on font "Trocar imagem" at bounding box center [193, 32] width 64 height 11
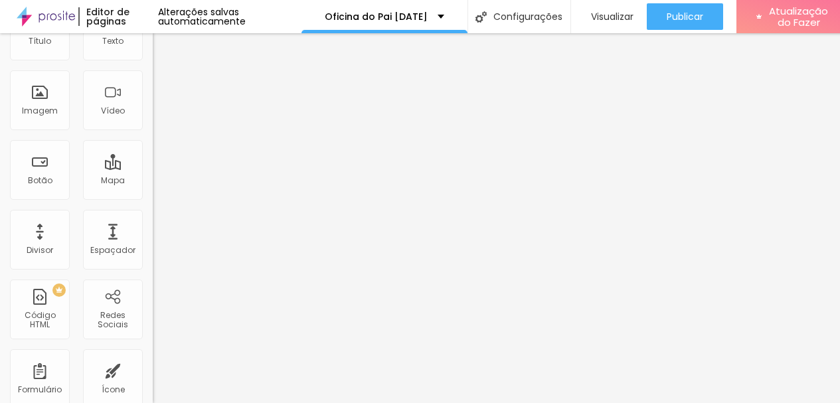
scroll to position [0, 0]
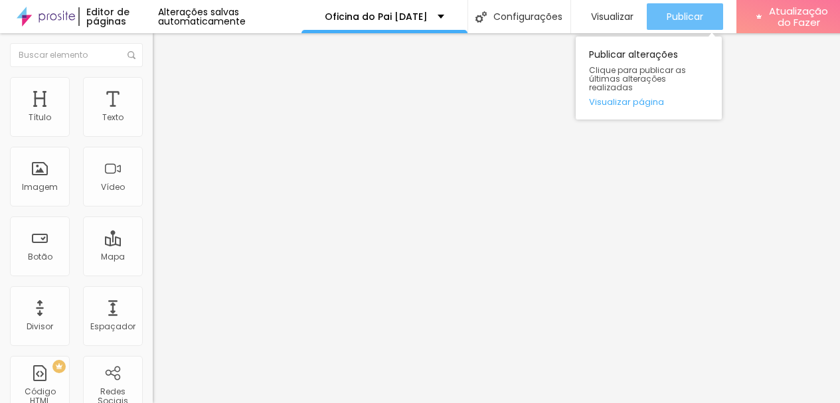
click at [688, 22] on font "Publicar" at bounding box center [684, 16] width 37 height 13
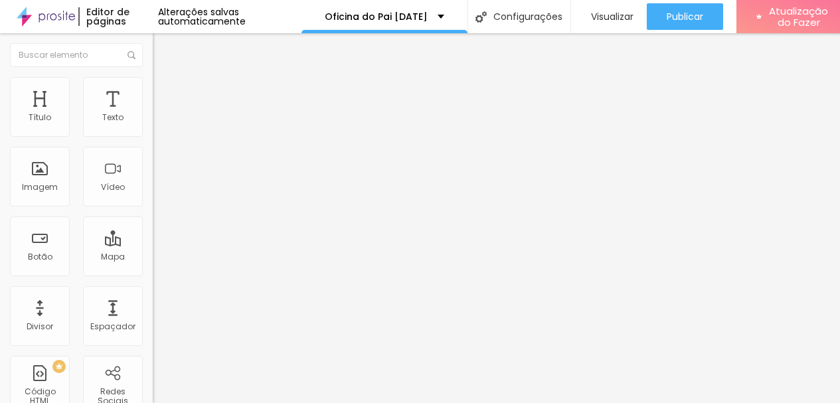
type input "1"
type input "1.1"
type input "1.2"
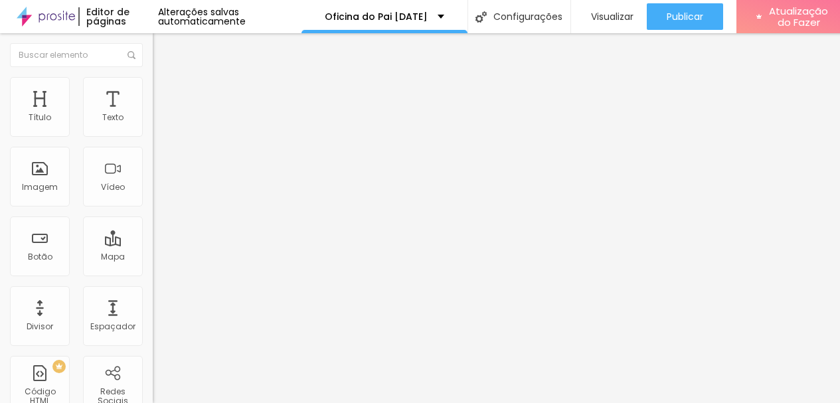
type input "1.2"
type input "1.3"
type input "1.4"
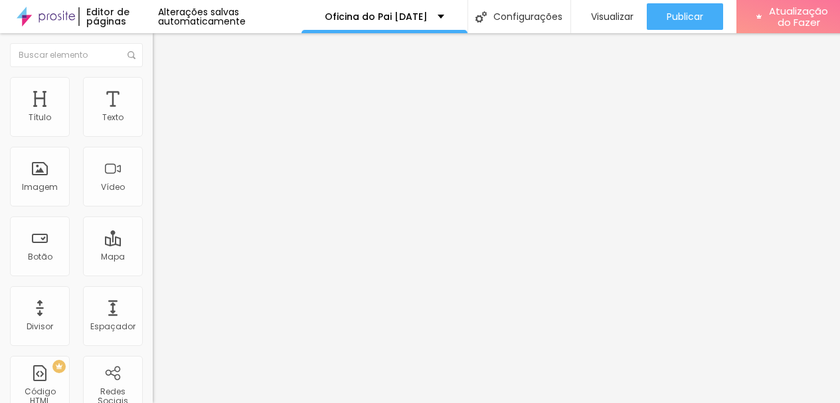
type input "1.5"
type input "1.6"
drag, startPoint x: 53, startPoint y: 181, endPoint x: 90, endPoint y: 186, distance: 36.8
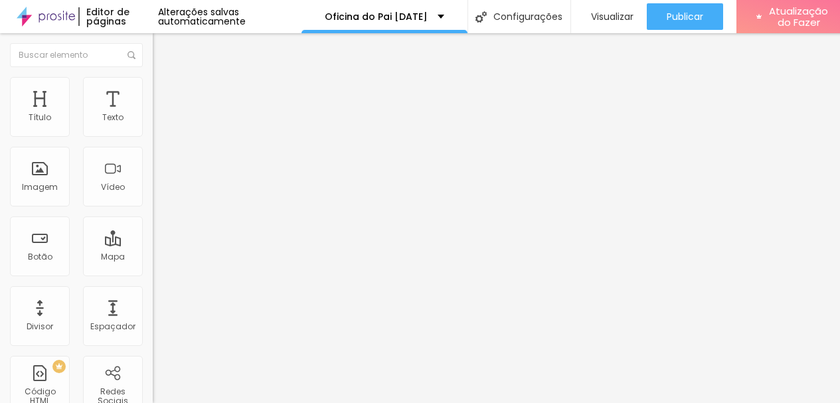
type input "1.6"
click at [165, 92] on font "Estilo" at bounding box center [175, 85] width 21 height 11
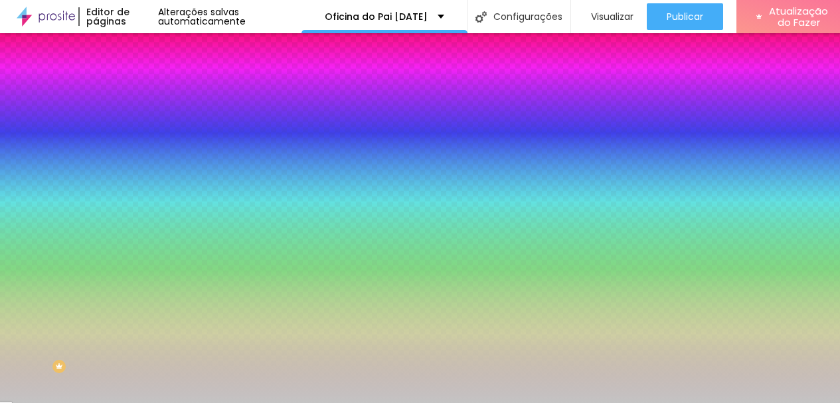
click at [153, 135] on input "#C4C4C4" at bounding box center [232, 133] width 159 height 13
drag, startPoint x: 109, startPoint y: 133, endPoint x: 142, endPoint y: 133, distance: 33.2
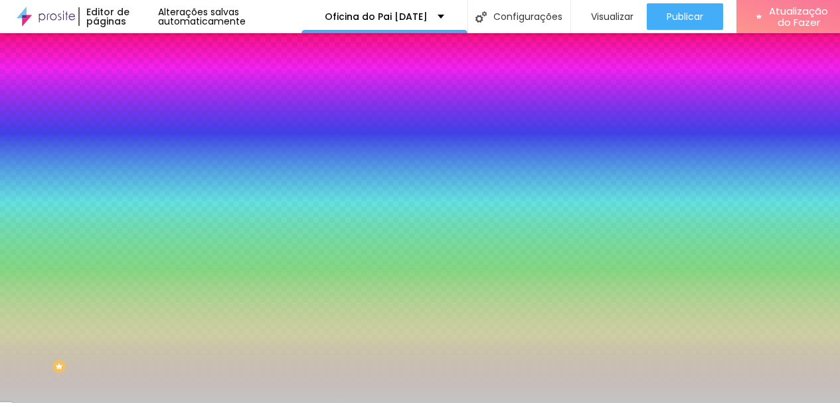
click at [153, 133] on div "#C4C4C4" at bounding box center [229, 133] width 153 height 13
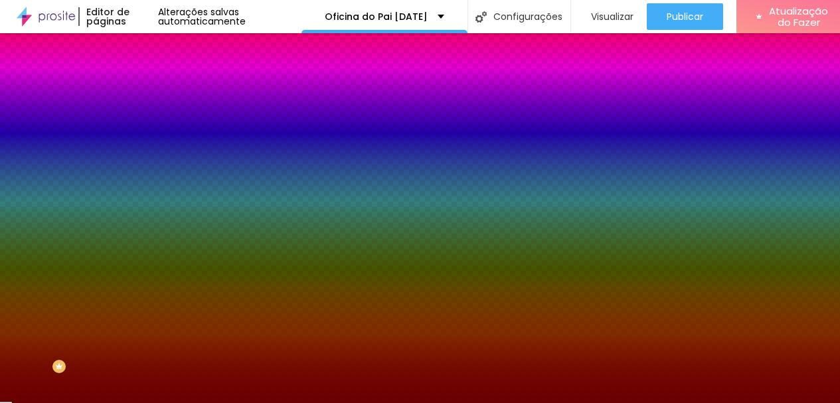
type input "#680001"
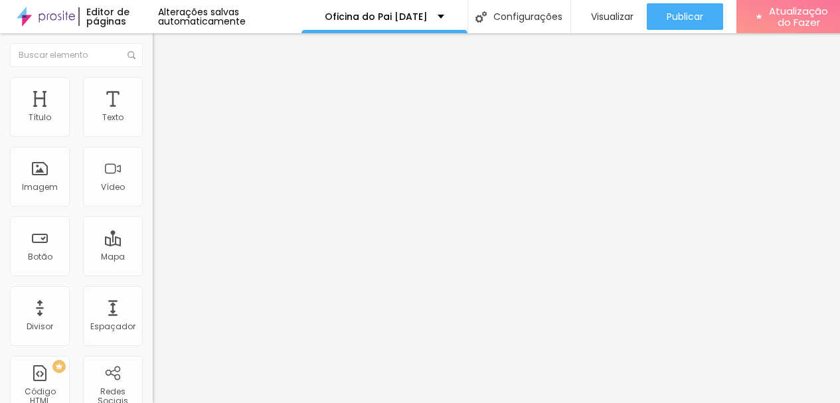
click at [165, 92] on font "Estilo" at bounding box center [175, 85] width 21 height 11
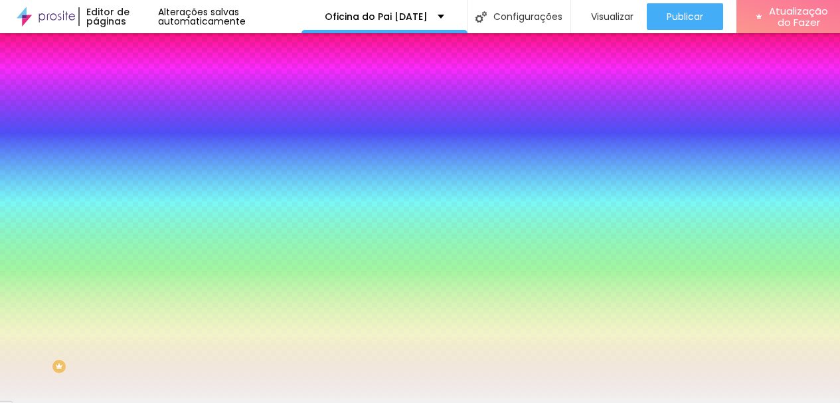
click at [153, 194] on input "#F1F1F1" at bounding box center [232, 187] width 159 height 13
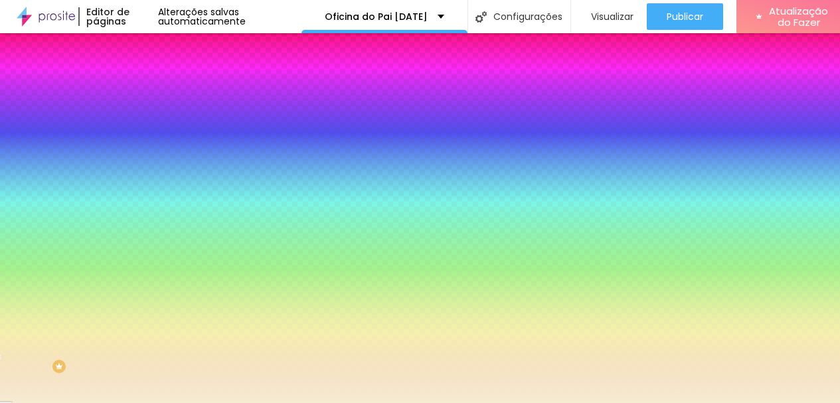
type input "#F6EDD4"
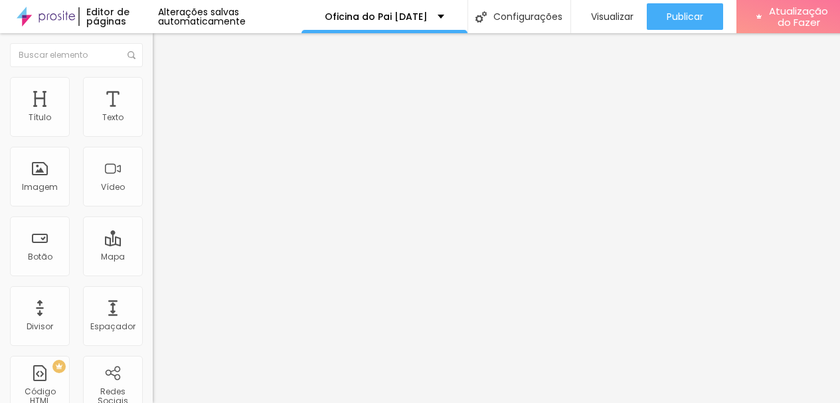
click at [153, 125] on input "Solicite um orçamento" at bounding box center [232, 118] width 159 height 13
type input "Reservar"
click at [165, 92] on font "Estilo" at bounding box center [175, 85] width 21 height 11
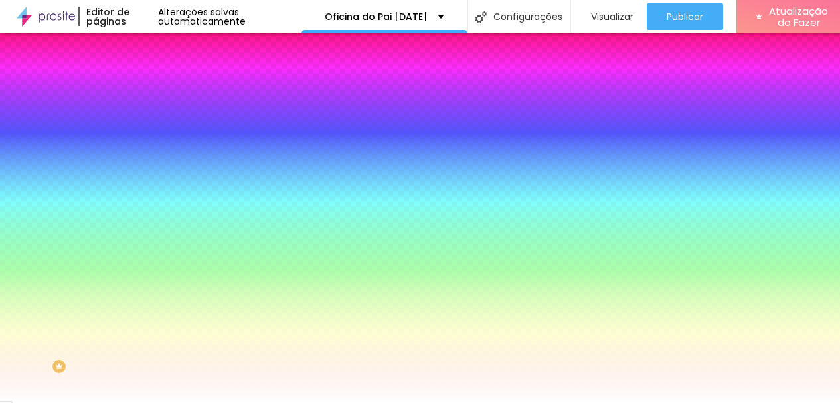
click at [153, 137] on input "#FFFFFF" at bounding box center [232, 133] width 159 height 13
type input "#22301F"
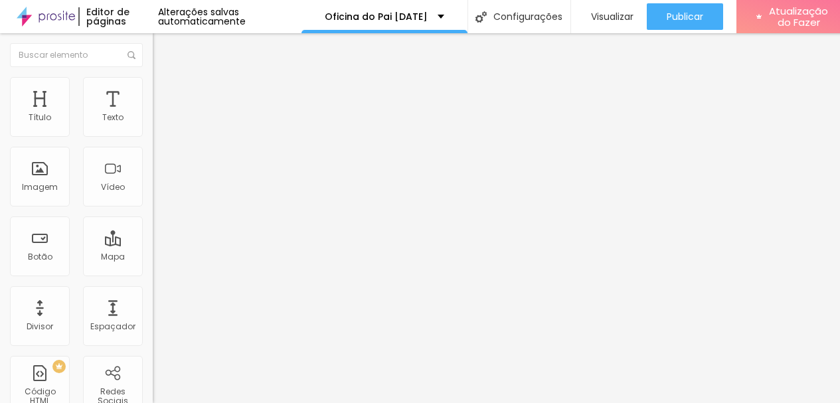
click at [153, 125] on input "Solicite um orçamento" at bounding box center [232, 118] width 159 height 13
type input "Reservar"
click at [165, 92] on font "Estilo" at bounding box center [175, 85] width 21 height 11
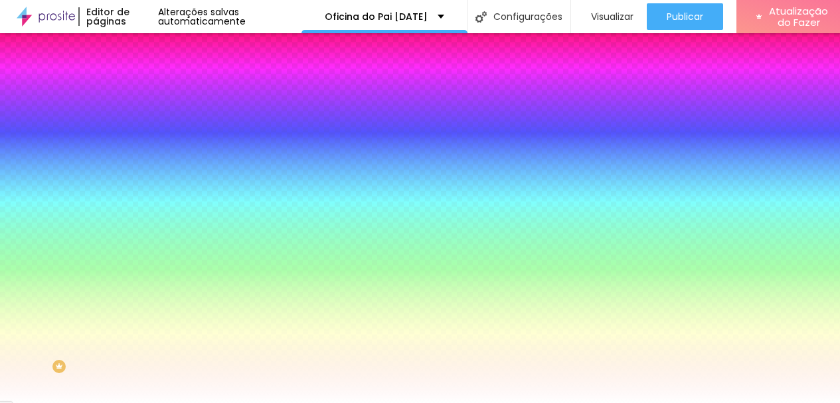
click at [153, 133] on input "#FFFFFF" at bounding box center [232, 133] width 159 height 13
type input "#22301F"
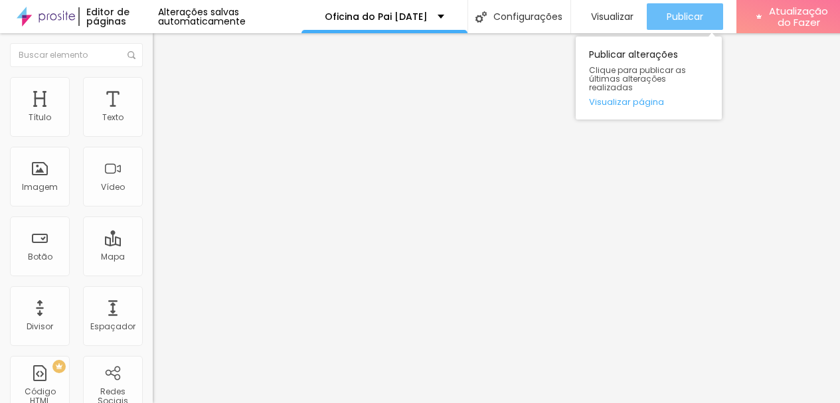
click at [667, 17] on button "Publicar" at bounding box center [684, 16] width 76 height 27
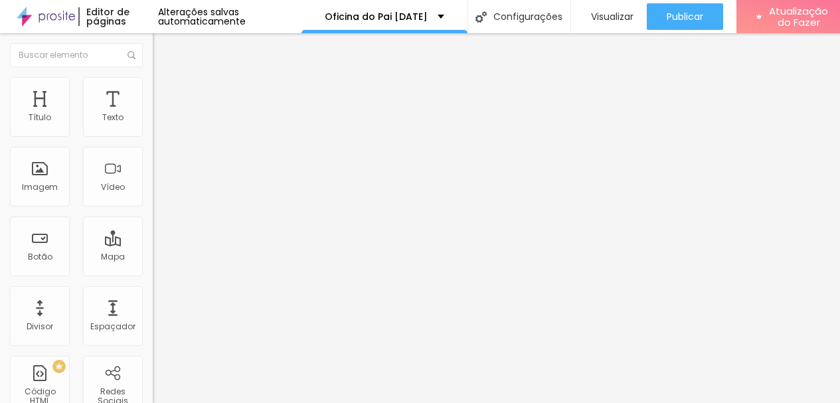
click at [153, 121] on font "Encaixotado" at bounding box center [179, 115] width 52 height 11
click at [153, 90] on li "Estilo" at bounding box center [229, 83] width 153 height 13
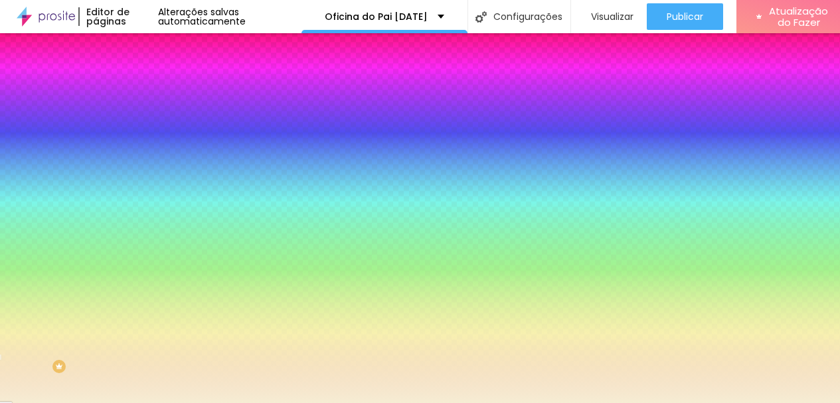
click at [165, 97] on font "Avançado" at bounding box center [187, 99] width 44 height 11
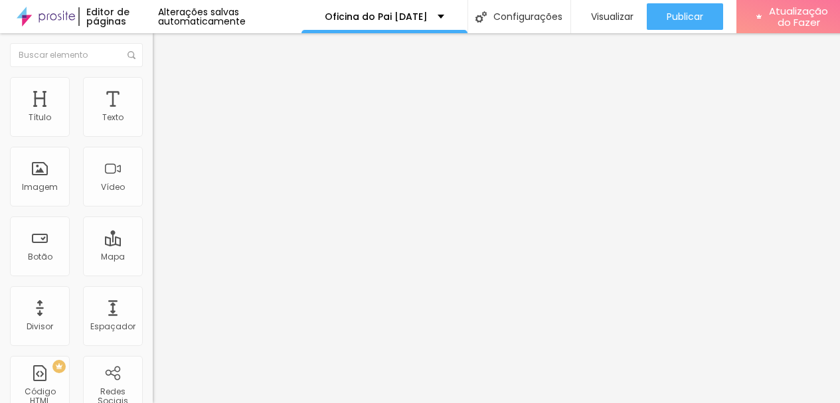
type input "37"
type input "24"
type input "22"
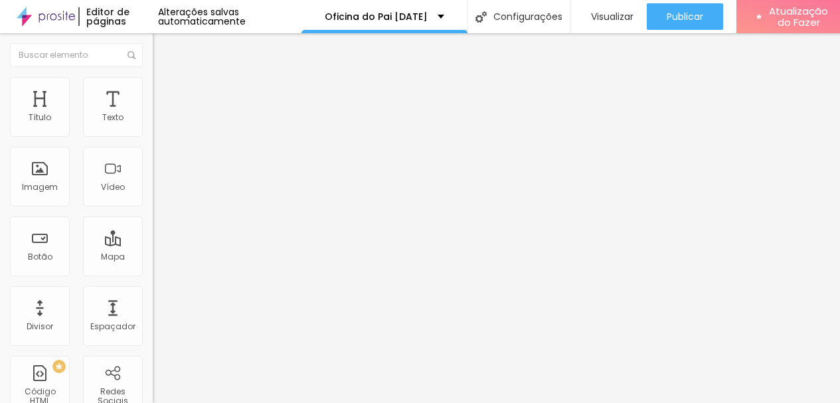
type input "22"
type input "20"
type input "13"
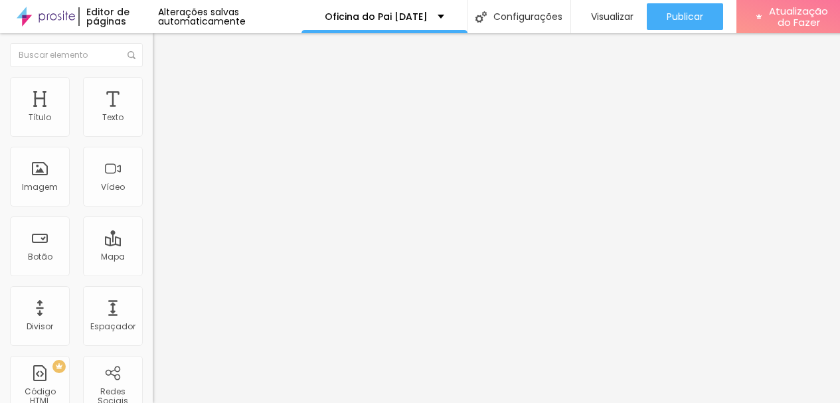
type input "12"
type input "3"
type input "2"
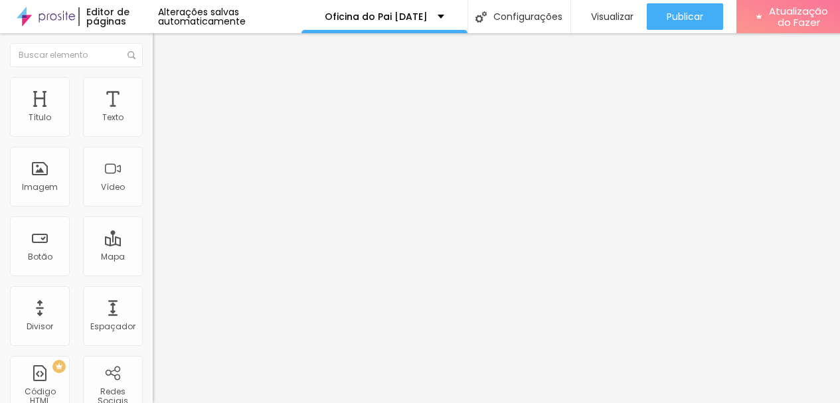
type input "2"
type input "0"
drag, startPoint x: 34, startPoint y: 157, endPoint x: 25, endPoint y: 157, distance: 8.7
type input "0"
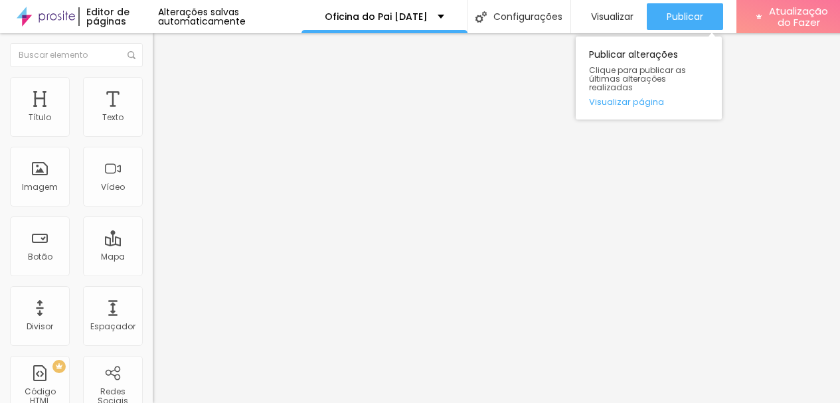
click at [689, 30] on div "Publicar alterações Clique para publicar as últimas alterações realizadas Visua…" at bounding box center [648, 75] width 146 height 90
click at [688, 27] on div "Publicar" at bounding box center [684, 16] width 37 height 27
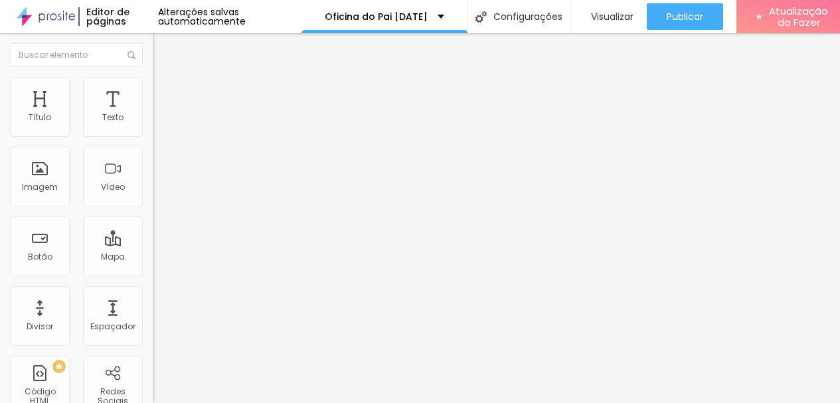
click at [163, 45] on img "button" at bounding box center [168, 48] width 11 height 11
click at [161, 114] on font "Adicionar imagem" at bounding box center [200, 108] width 78 height 11
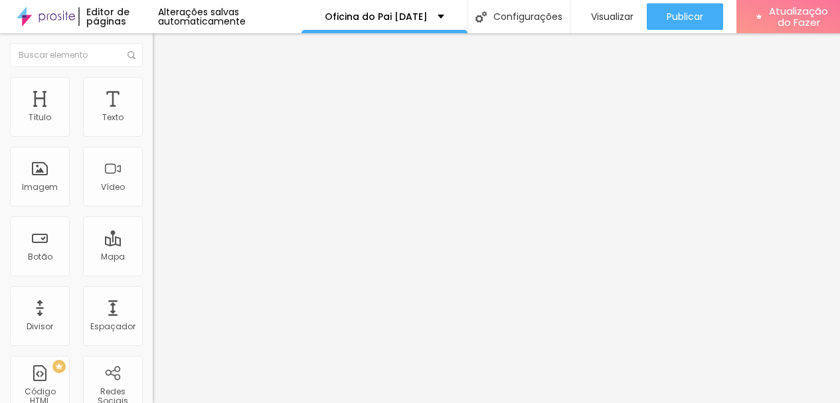
click at [165, 78] on font "Conteúdo" at bounding box center [185, 72] width 41 height 11
click at [153, 121] on img at bounding box center [157, 116] width 9 height 9
click at [153, 131] on img at bounding box center [157, 126] width 9 height 9
click at [153, 133] on img at bounding box center [157, 137] width 9 height 9
click at [153, 131] on img at bounding box center [157, 126] width 9 height 9
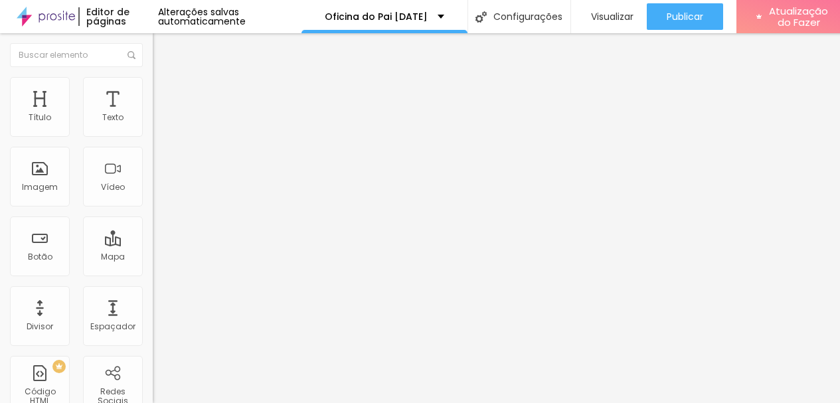
click at [153, 96] on ul "Conteúdo Estilo Avançado" at bounding box center [229, 84] width 153 height 40
click at [165, 92] on font "Estilo" at bounding box center [175, 85] width 21 height 11
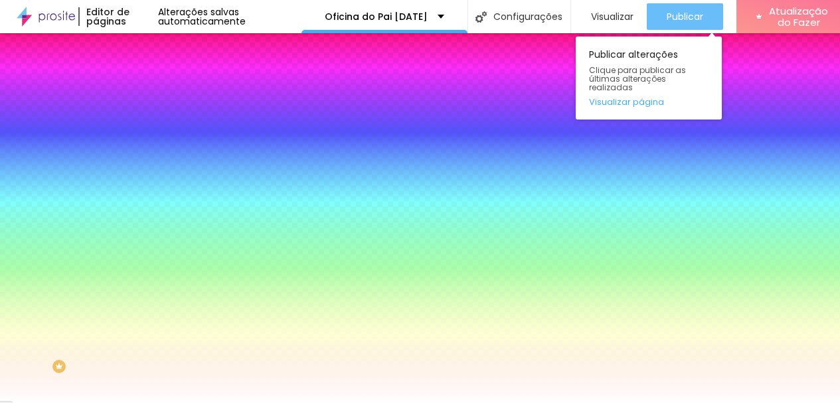
click at [680, 19] on font "Publicar" at bounding box center [684, 16] width 37 height 13
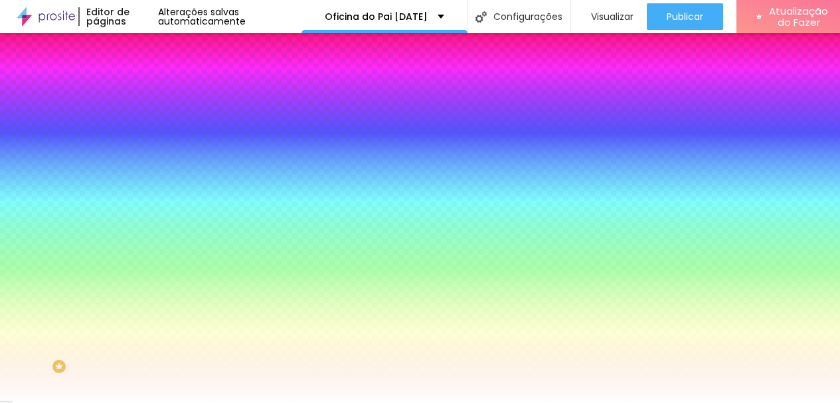
click at [153, 134] on input "#FFFFFF" at bounding box center [232, 133] width 159 height 13
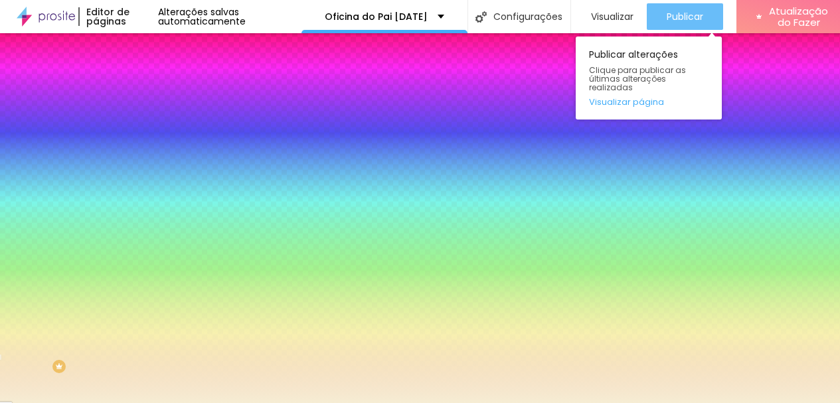
type input "#F6EDD4"
click at [702, 21] on font "Publicar" at bounding box center [684, 16] width 37 height 13
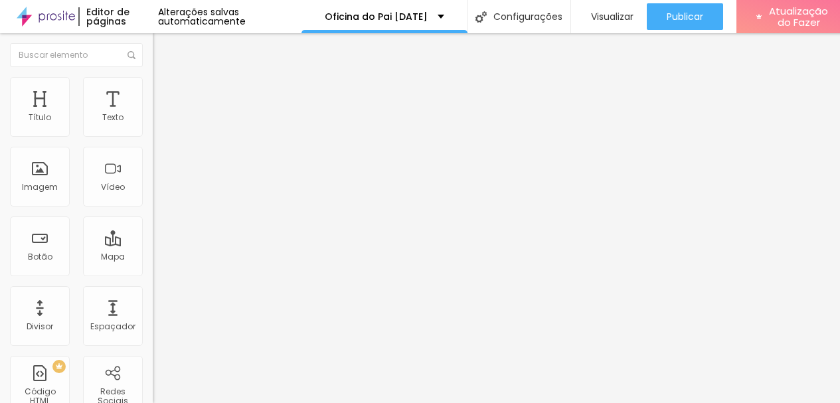
click at [165, 92] on font "Estilo" at bounding box center [175, 85] width 21 height 11
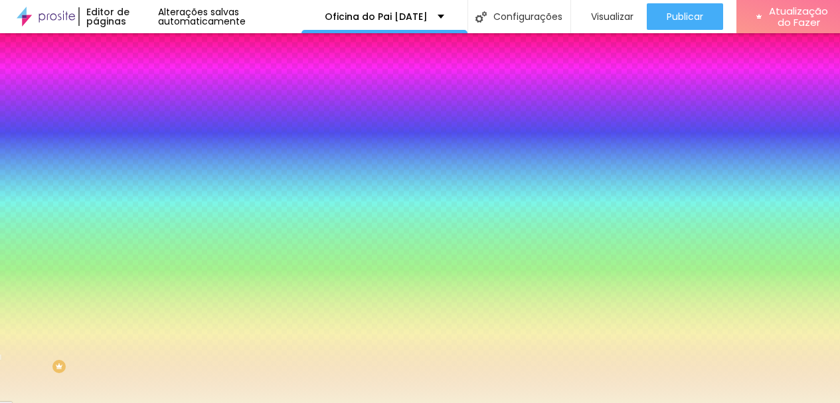
click at [153, 90] on img at bounding box center [159, 96] width 12 height 12
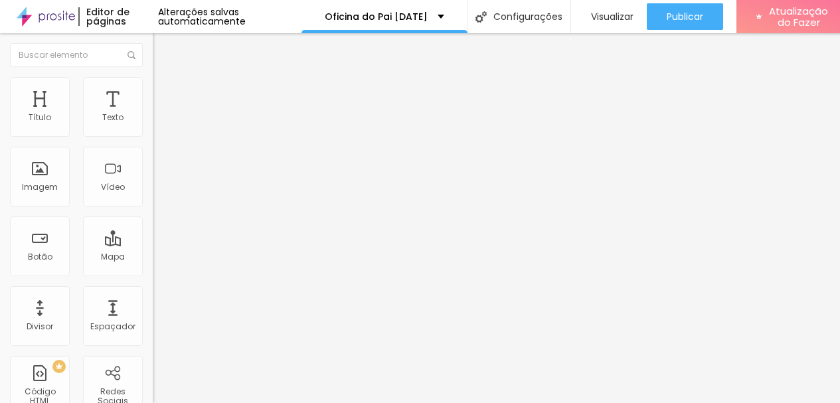
type input "0"
drag, startPoint x: 35, startPoint y: 159, endPoint x: 0, endPoint y: 159, distance: 34.5
type input "0"
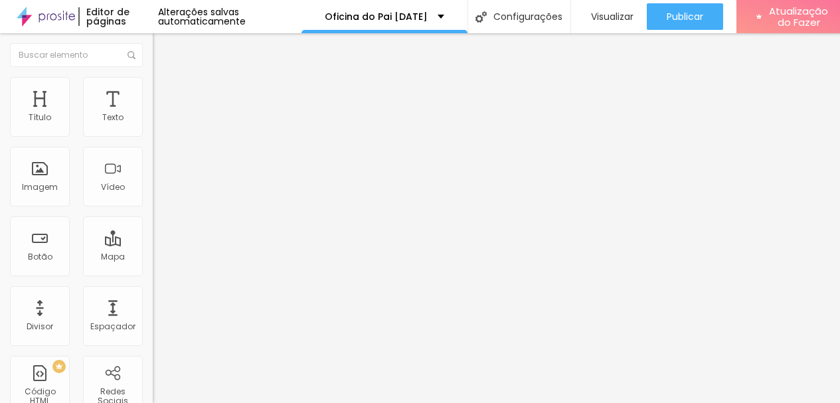
click at [153, 91] on ul "Conteúdo Estilo Avançado" at bounding box center [229, 84] width 153 height 40
click at [165, 92] on font "Estilo" at bounding box center [175, 85] width 21 height 11
click at [153, 90] on li "Avançado" at bounding box center [229, 96] width 153 height 13
type input "40"
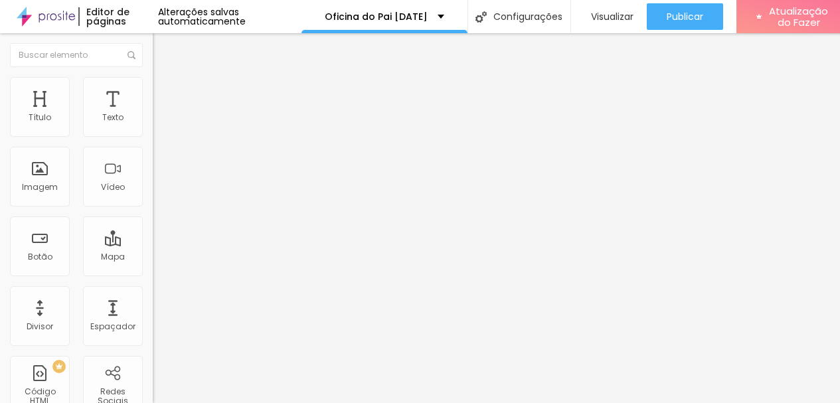
type input "30"
type input "25"
type input "20"
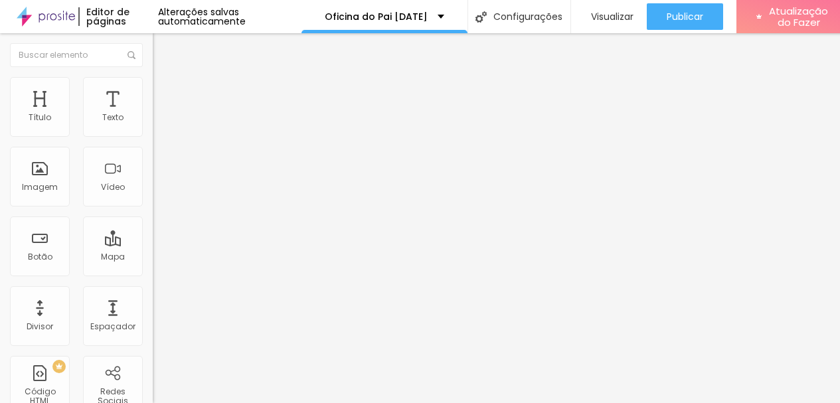
type input "20"
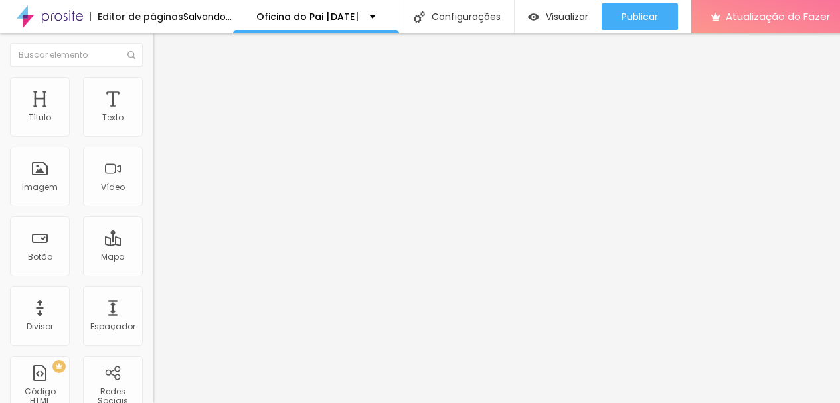
type input "15"
type input "10"
type input "0"
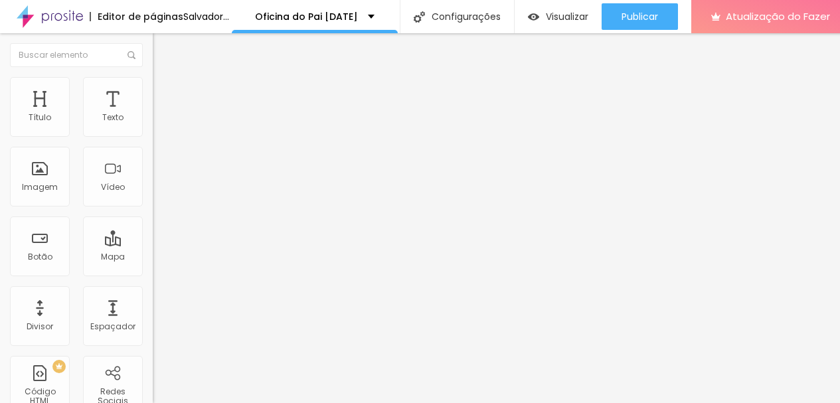
type input "0"
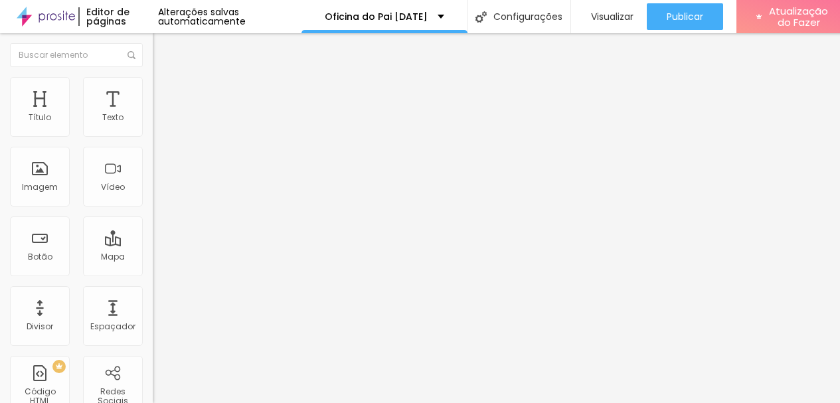
type input "50"
drag, startPoint x: 84, startPoint y: 133, endPoint x: 143, endPoint y: 133, distance: 59.1
click at [153, 258] on input "range" at bounding box center [196, 263] width 86 height 11
click at [165, 90] on font "Estilo" at bounding box center [175, 85] width 21 height 11
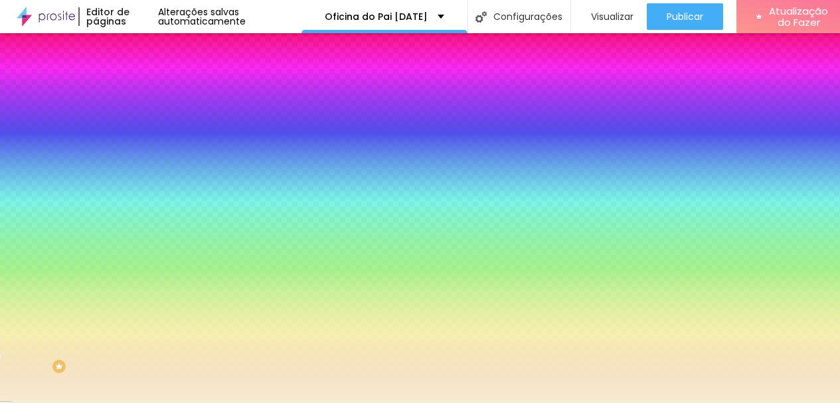
type input "110"
type input "133"
type input "164"
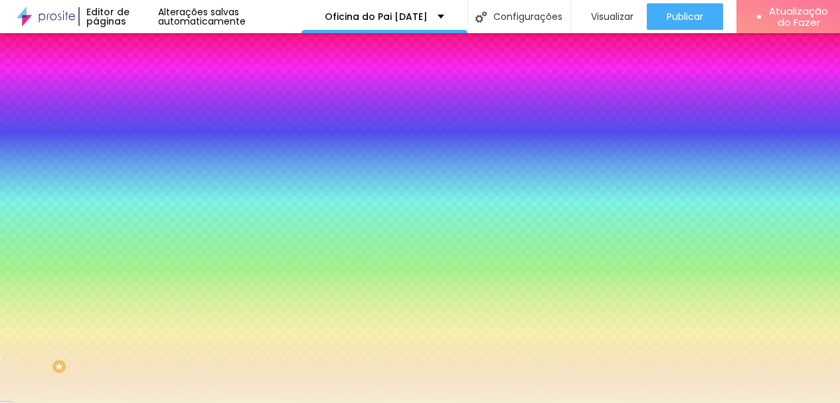
type input "164"
type input "180"
type input "194"
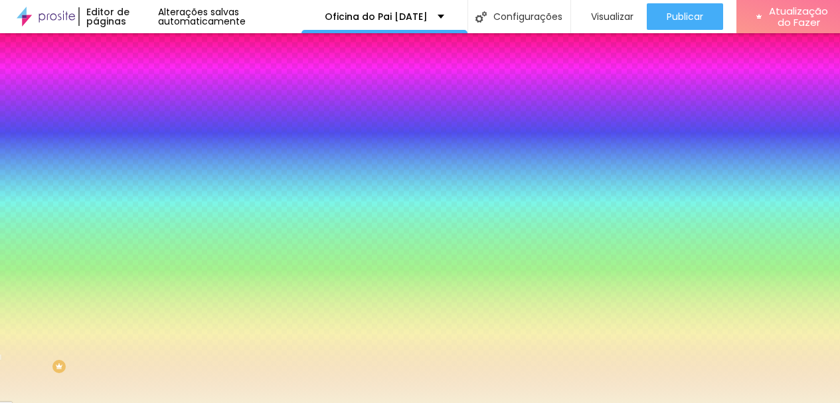
type input "200"
drag, startPoint x: 31, startPoint y: 161, endPoint x: 145, endPoint y: 156, distance: 115.0
click at [153, 294] on input "range" at bounding box center [196, 299] width 86 height 11
type input "78"
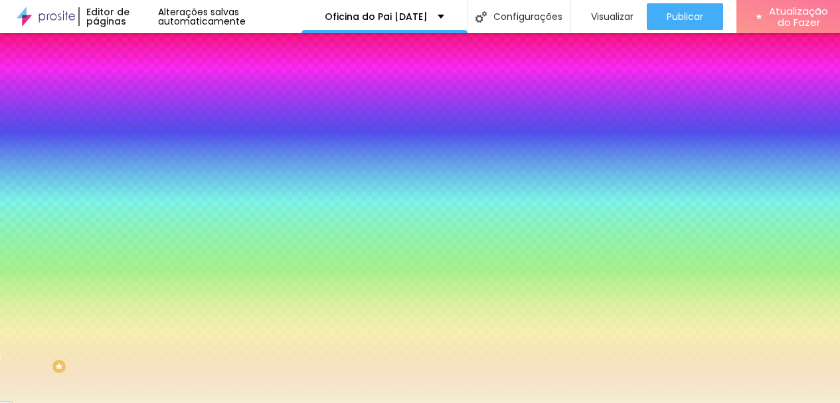
type input "78"
type input "0"
drag, startPoint x: 114, startPoint y: 161, endPoint x: 0, endPoint y: 161, distance: 113.5
type input "0"
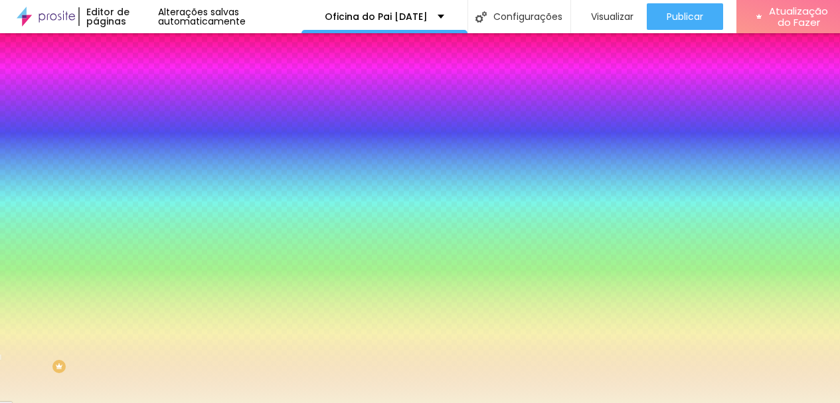
click at [153, 294] on input "range" at bounding box center [196, 299] width 86 height 11
click at [165, 78] on font "Conteúdo" at bounding box center [185, 72] width 41 height 11
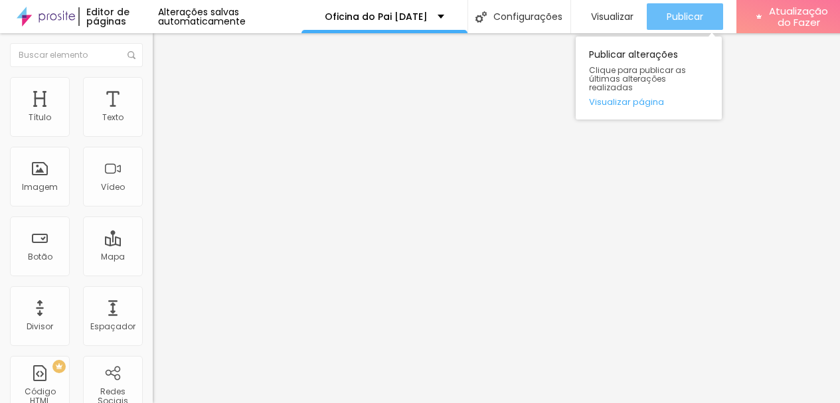
click at [661, 22] on button "Publicar" at bounding box center [684, 16] width 76 height 27
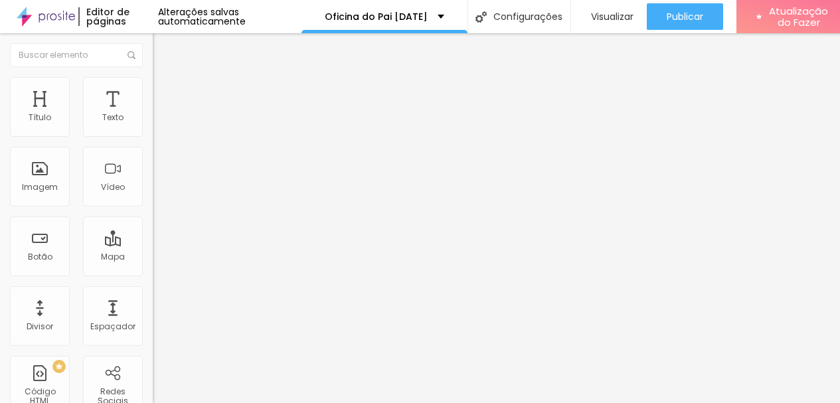
click at [165, 92] on font "Estilo" at bounding box center [175, 85] width 21 height 11
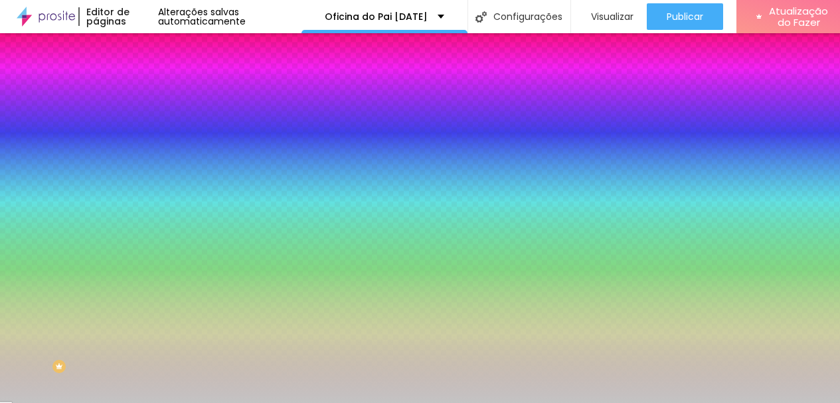
click at [153, 135] on input "#C4C4C4" at bounding box center [232, 133] width 159 height 13
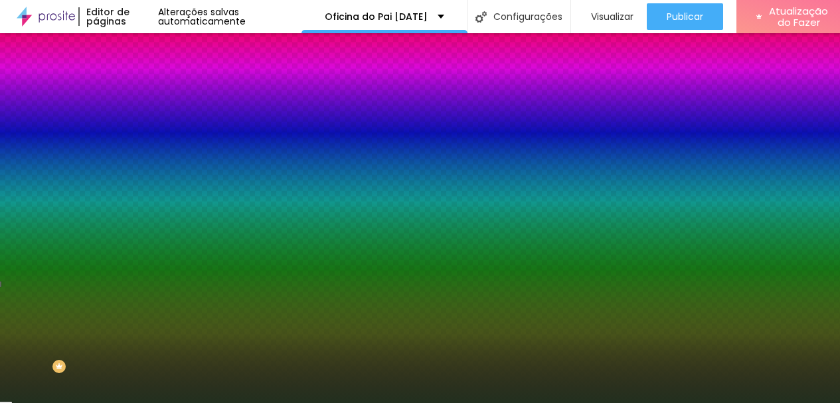
type input "#22301F"
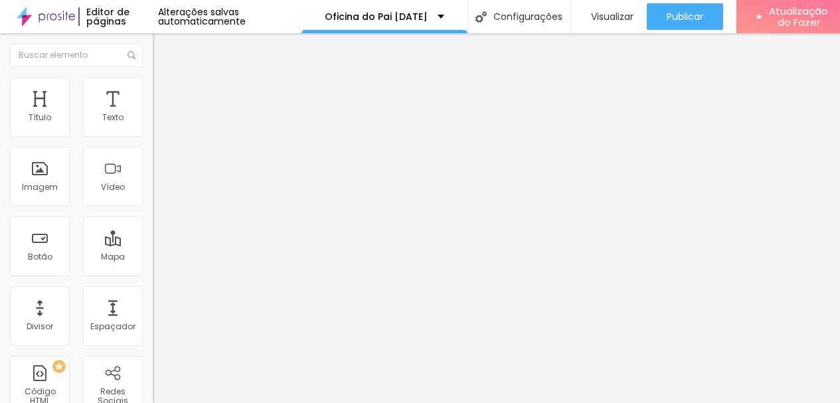
click at [153, 125] on input "Solicite um orçamento" at bounding box center [232, 118] width 159 height 13
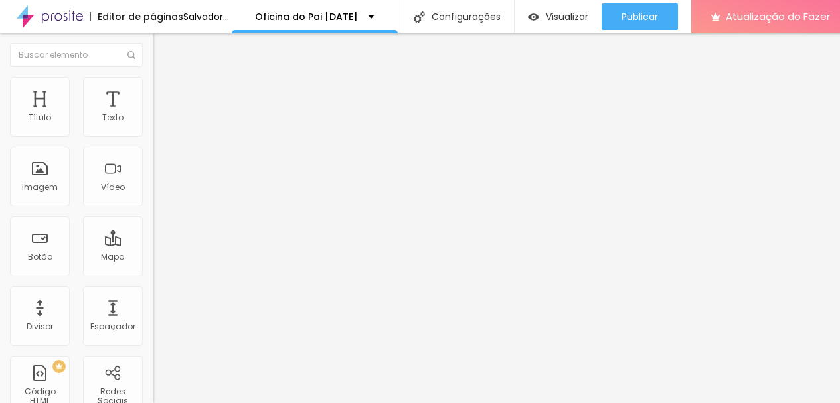
type input "Reservar"
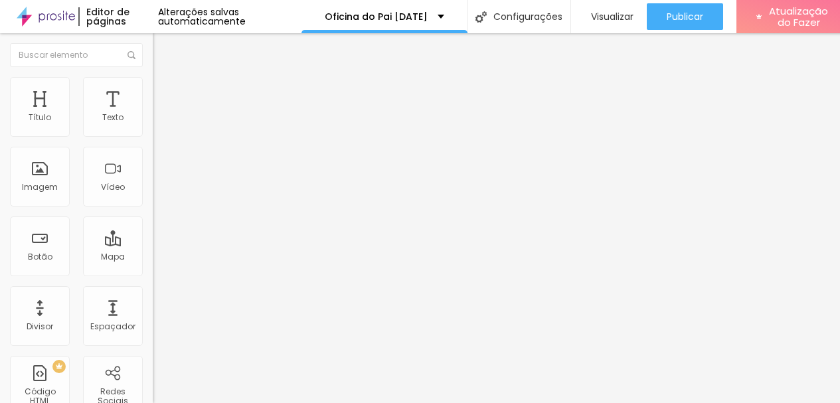
click at [153, 90] on li "Estilo" at bounding box center [229, 83] width 153 height 13
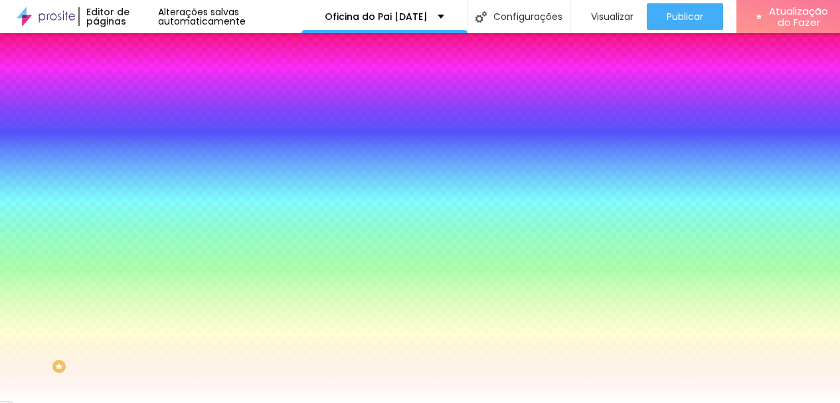
click at [153, 134] on input "#FFFFFF" at bounding box center [232, 133] width 159 height 13
type input "#680001"
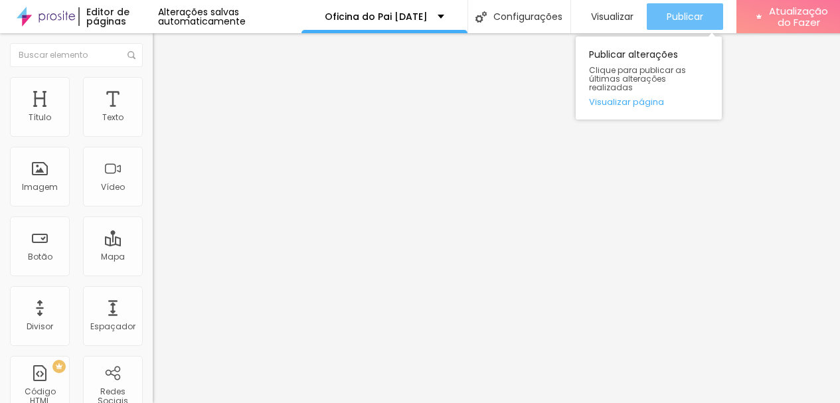
click at [663, 17] on button "Publicar" at bounding box center [684, 16] width 76 height 27
click at [693, 15] on font "Publicar" at bounding box center [684, 16] width 37 height 13
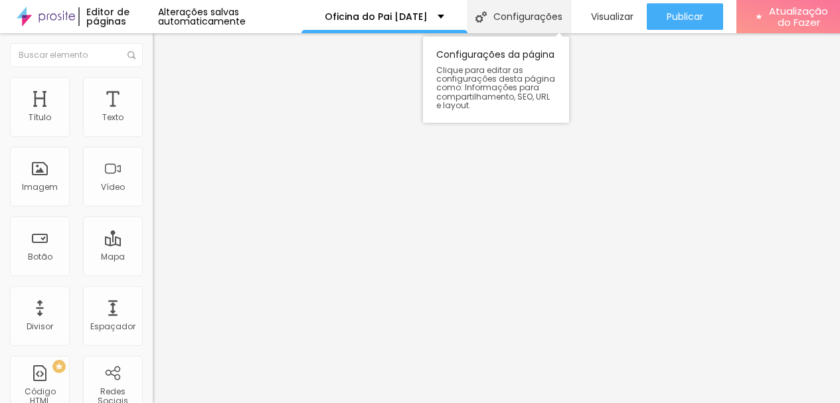
scroll to position [10, 0]
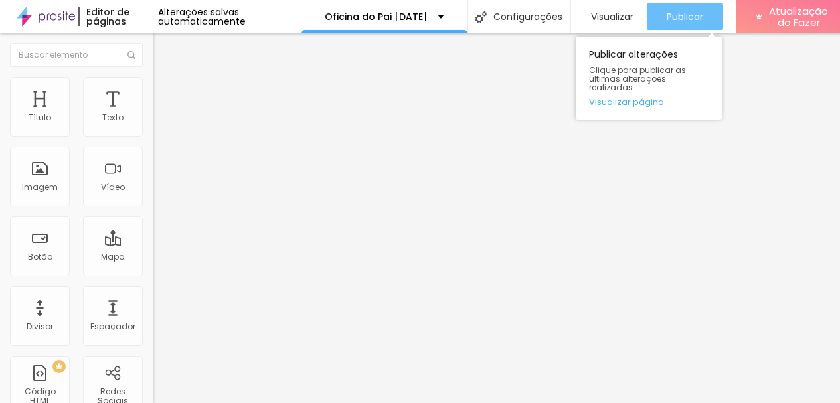
click at [703, 17] on div "Publicar" at bounding box center [684, 16] width 37 height 27
click at [688, 14] on div "Publicar" at bounding box center [684, 16] width 37 height 27
click at [682, 10] on font "Publicar" at bounding box center [684, 16] width 37 height 13
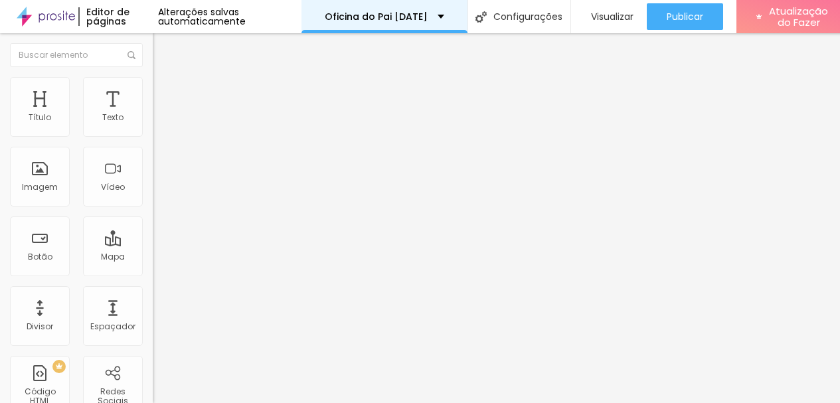
click at [405, 13] on font "Oficina do Pai [DATE]" at bounding box center [376, 16] width 103 height 13
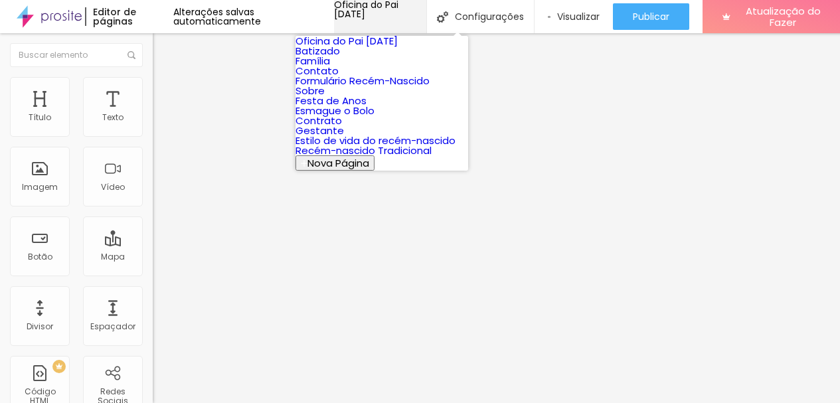
click at [398, 13] on font "Oficina do Pai [DATE]" at bounding box center [366, 9] width 64 height 23
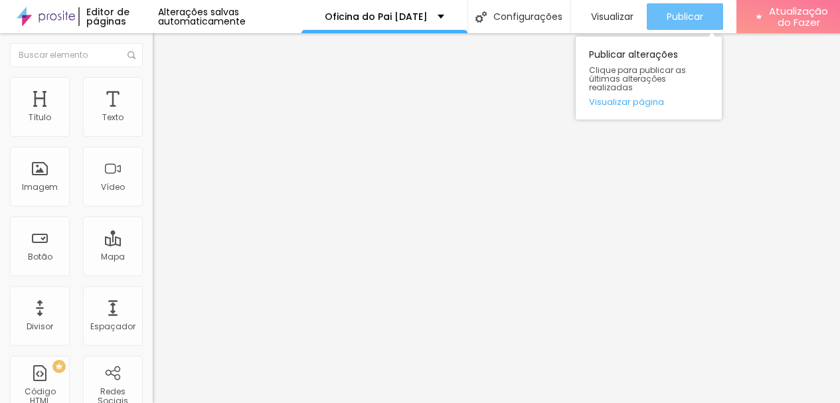
click at [693, 18] on font "Publicar" at bounding box center [684, 16] width 37 height 13
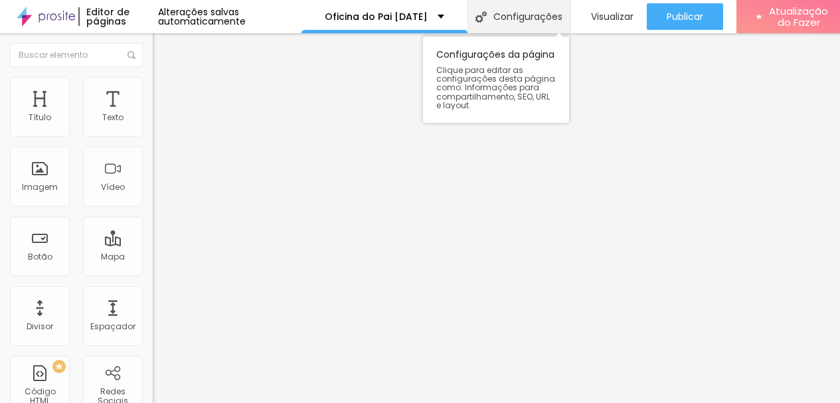
click at [485, 14] on img at bounding box center [480, 16] width 11 height 11
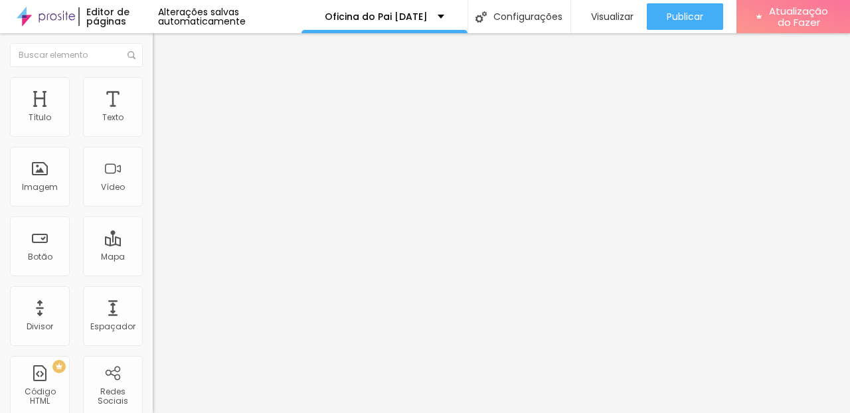
type input "Oficina Pai [DATE]"
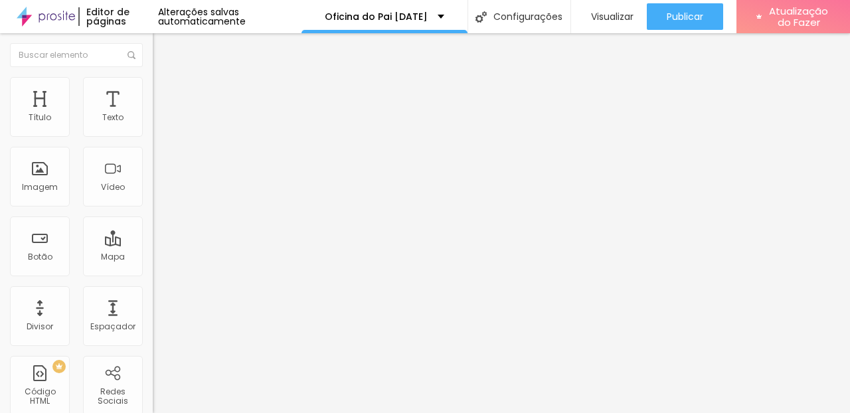
type input "/oficinapainatal"
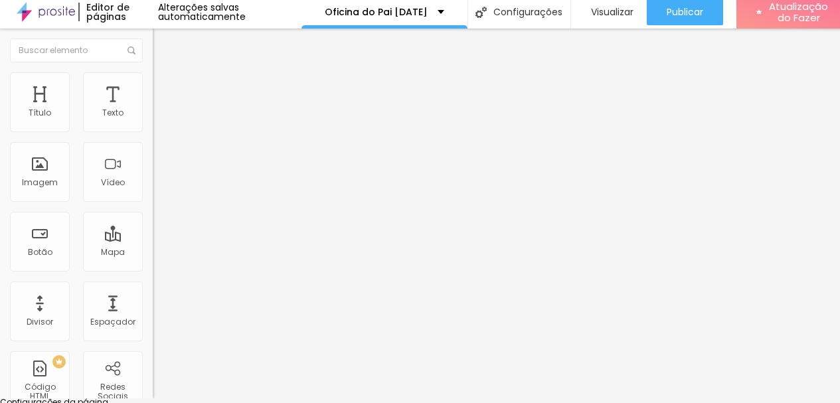
scroll to position [10, 0]
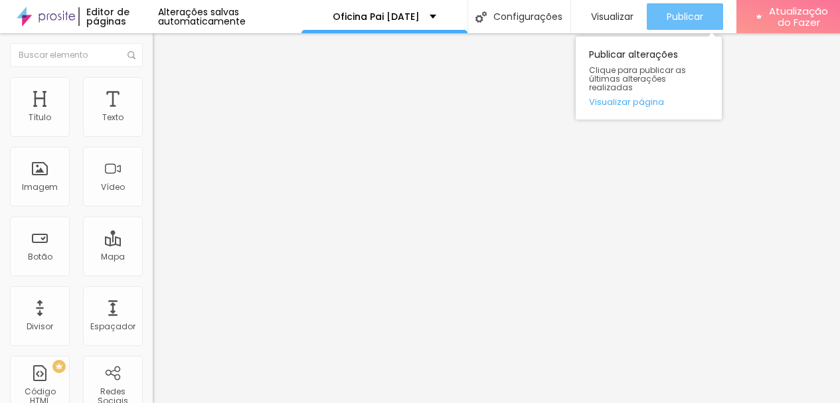
click at [674, 24] on div "Publicar" at bounding box center [684, 16] width 37 height 27
